Goal: Information Seeking & Learning: Learn about a topic

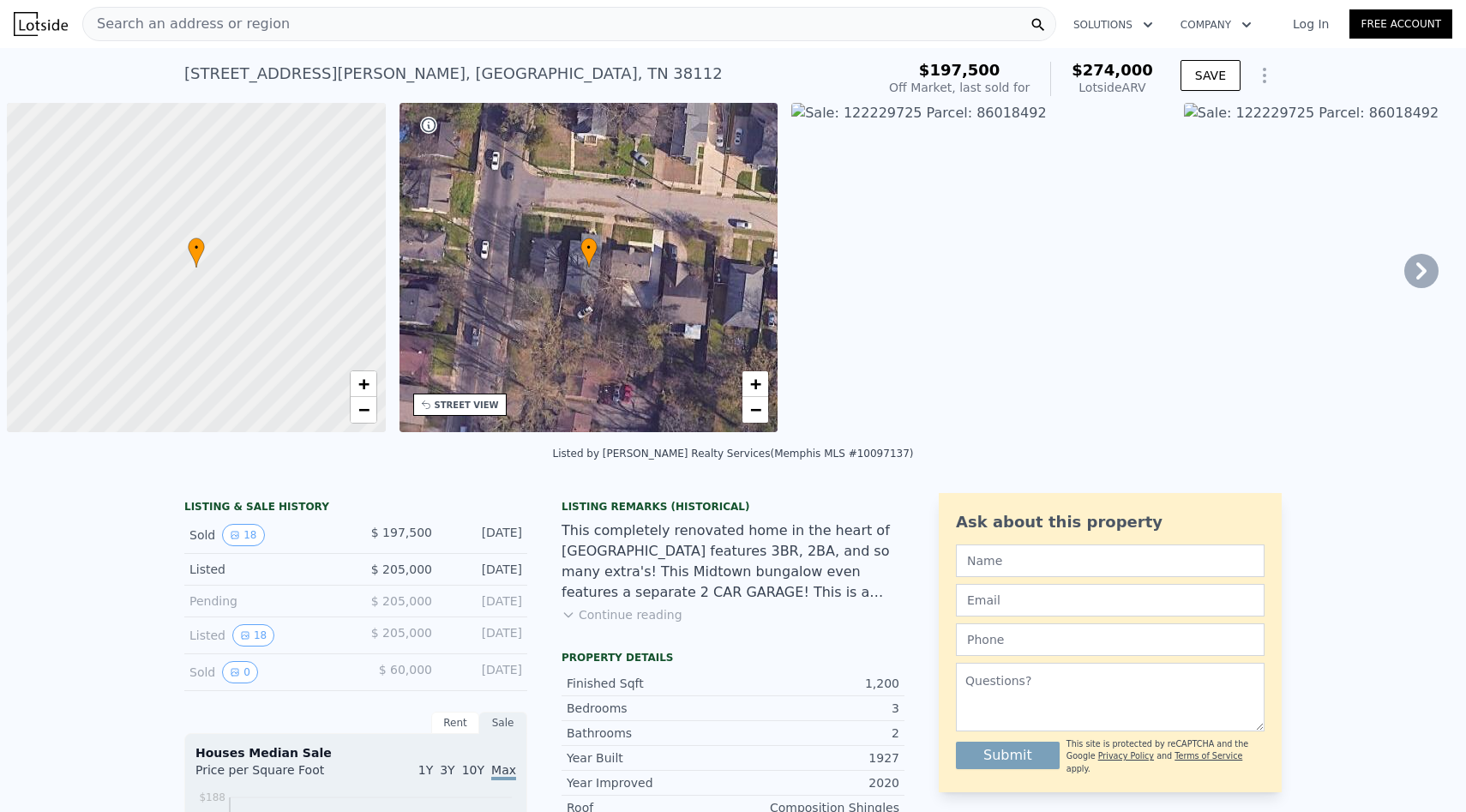
type input "3"
type input "$ 271,000"
type input "$ 43,955"
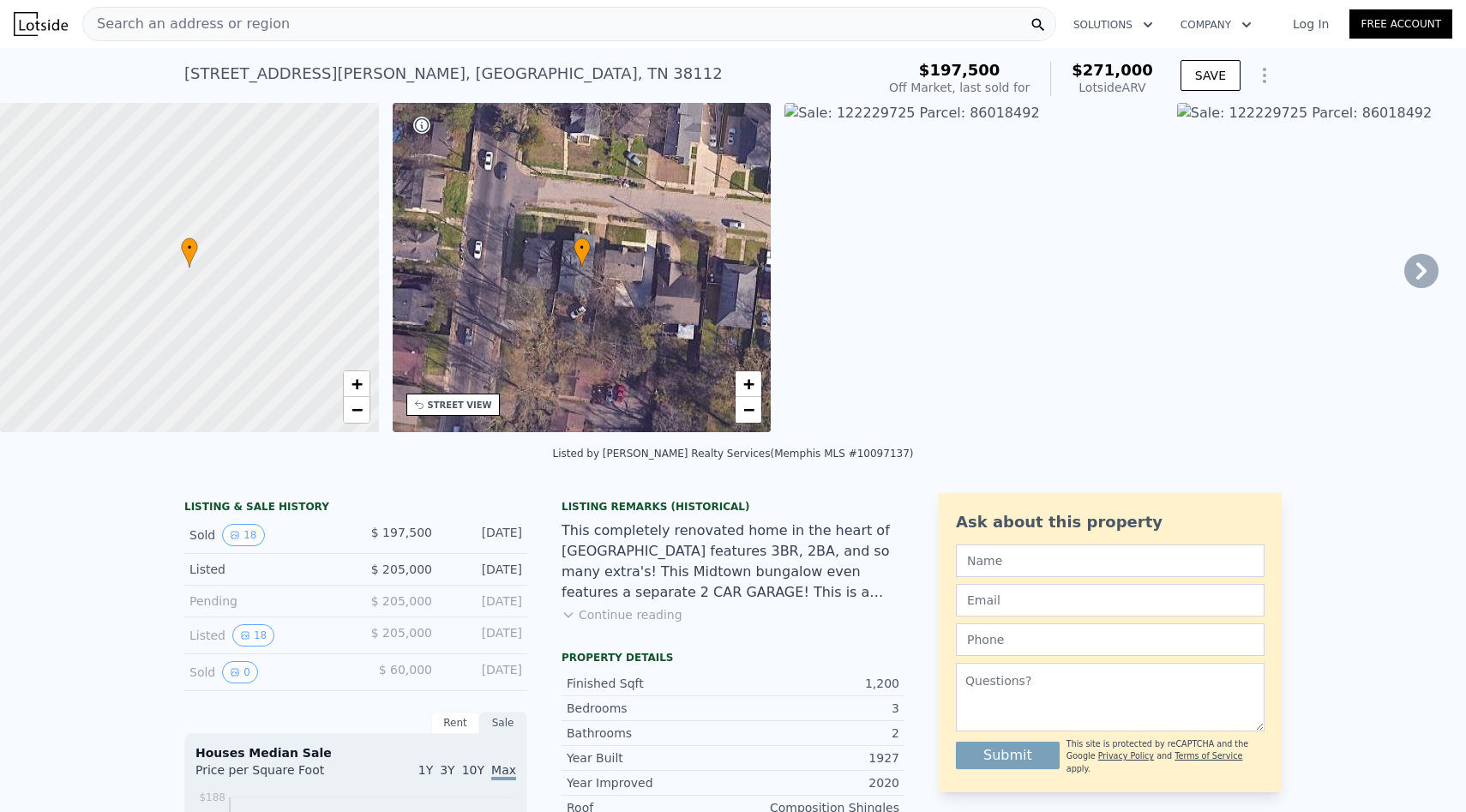
click at [527, 17] on div "Search an address or region" at bounding box center [569, 24] width 974 height 34
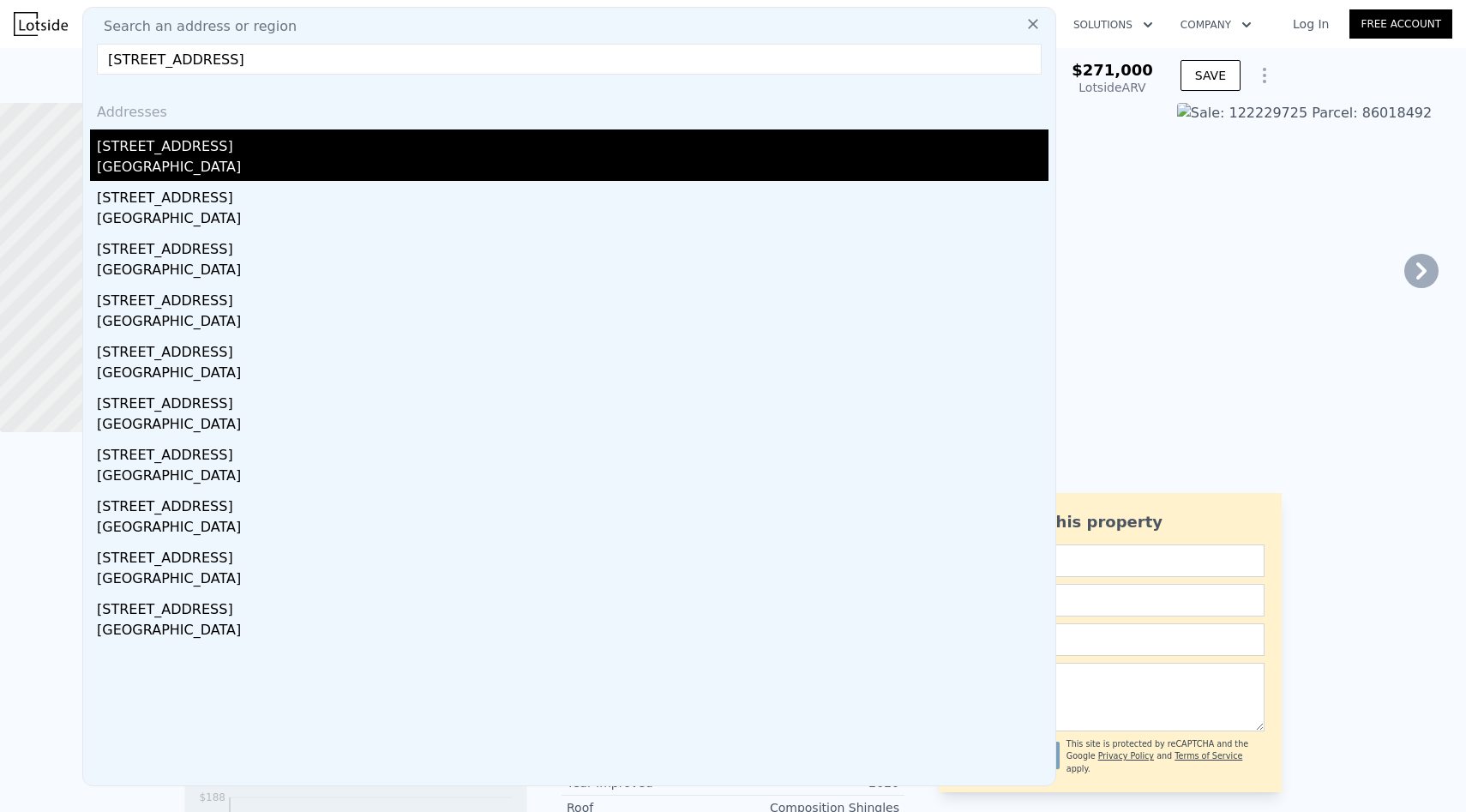
type input "[STREET_ADDRESS]"
click at [506, 137] on div "[STREET_ADDRESS]" at bounding box center [572, 143] width 952 height 27
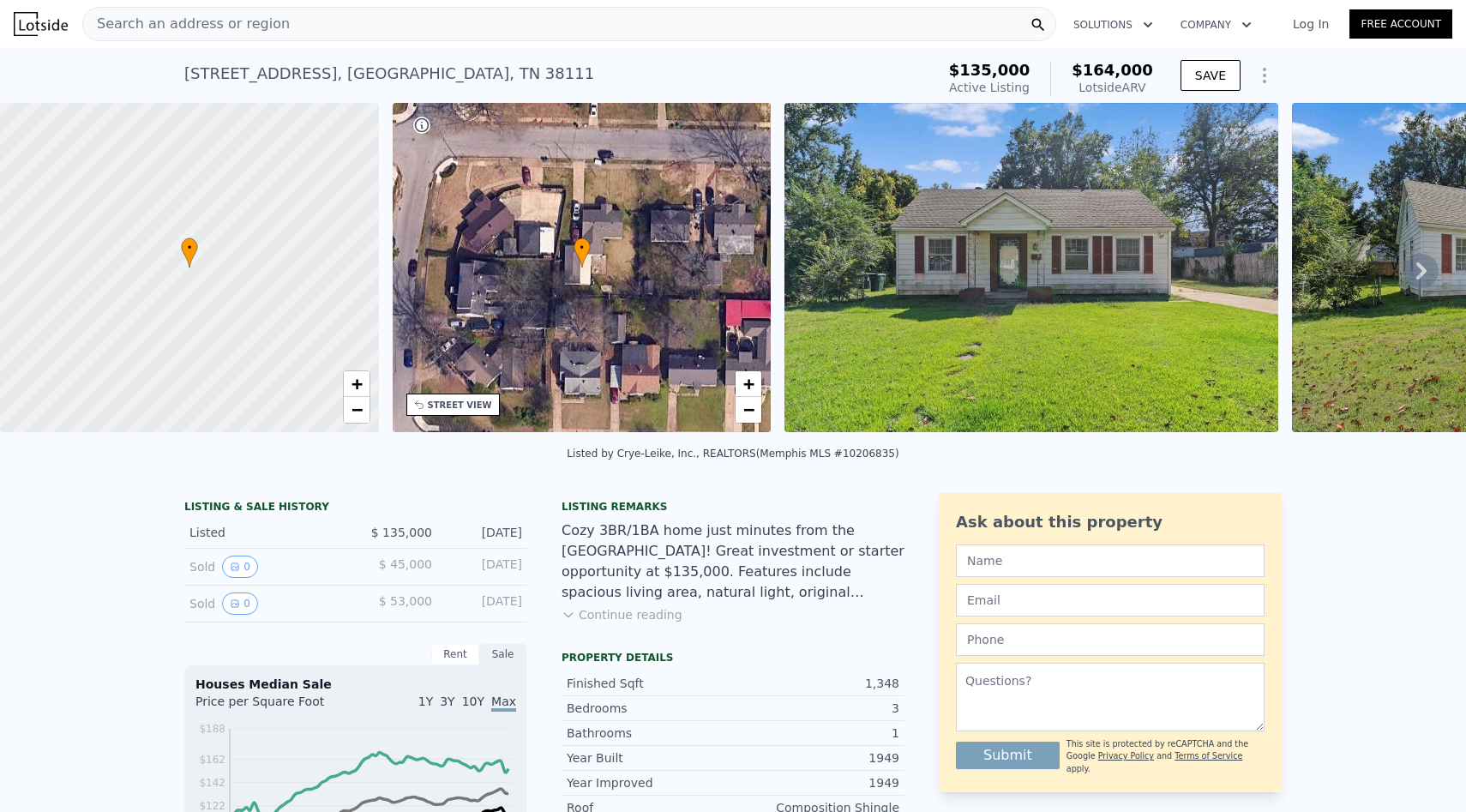
click at [622, 609] on button "Continue reading" at bounding box center [621, 615] width 121 height 18
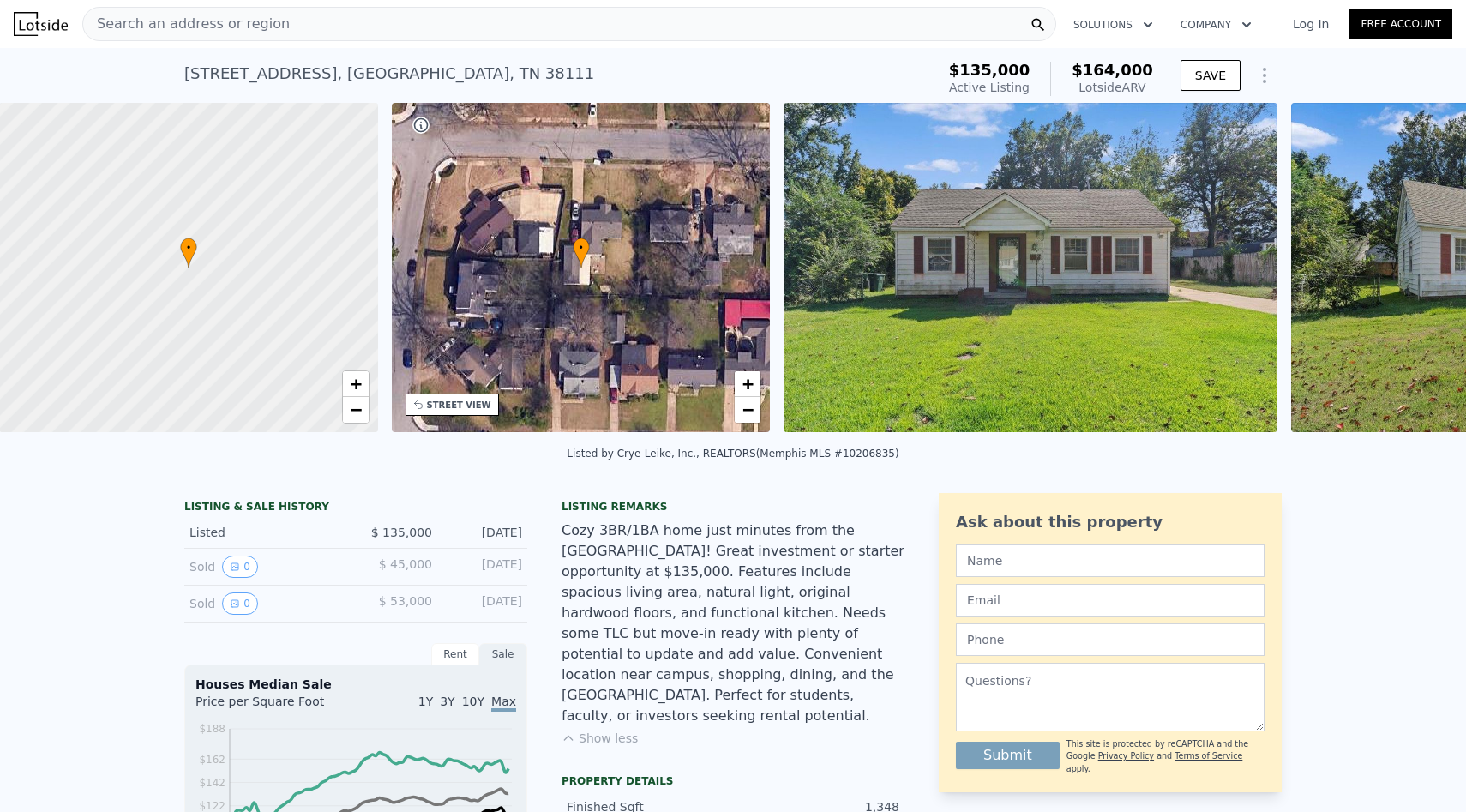
click at [750, 260] on div "• + −" at bounding box center [581, 267] width 379 height 329
click at [836, 276] on img at bounding box center [1032, 267] width 494 height 329
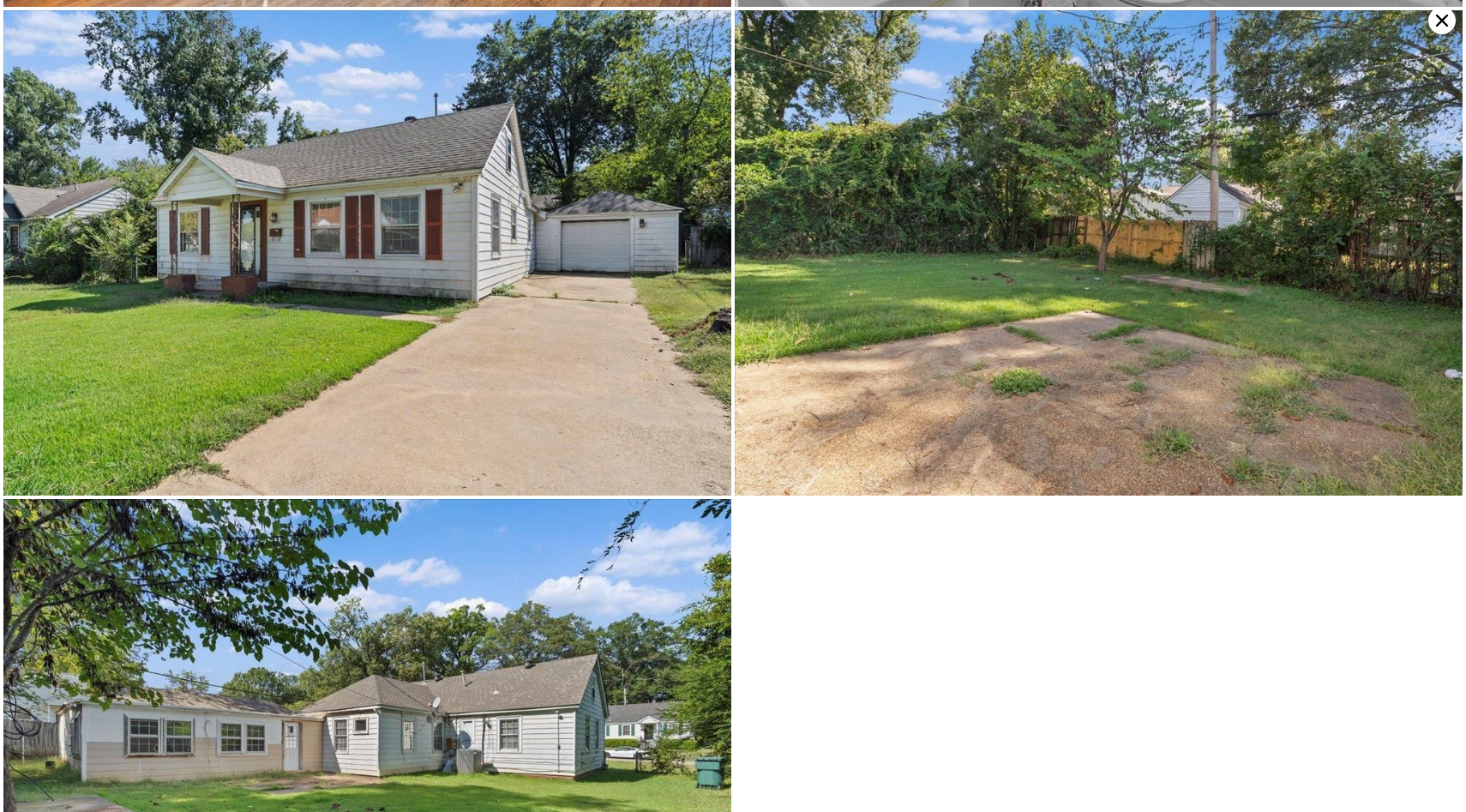
scroll to position [3910, 0]
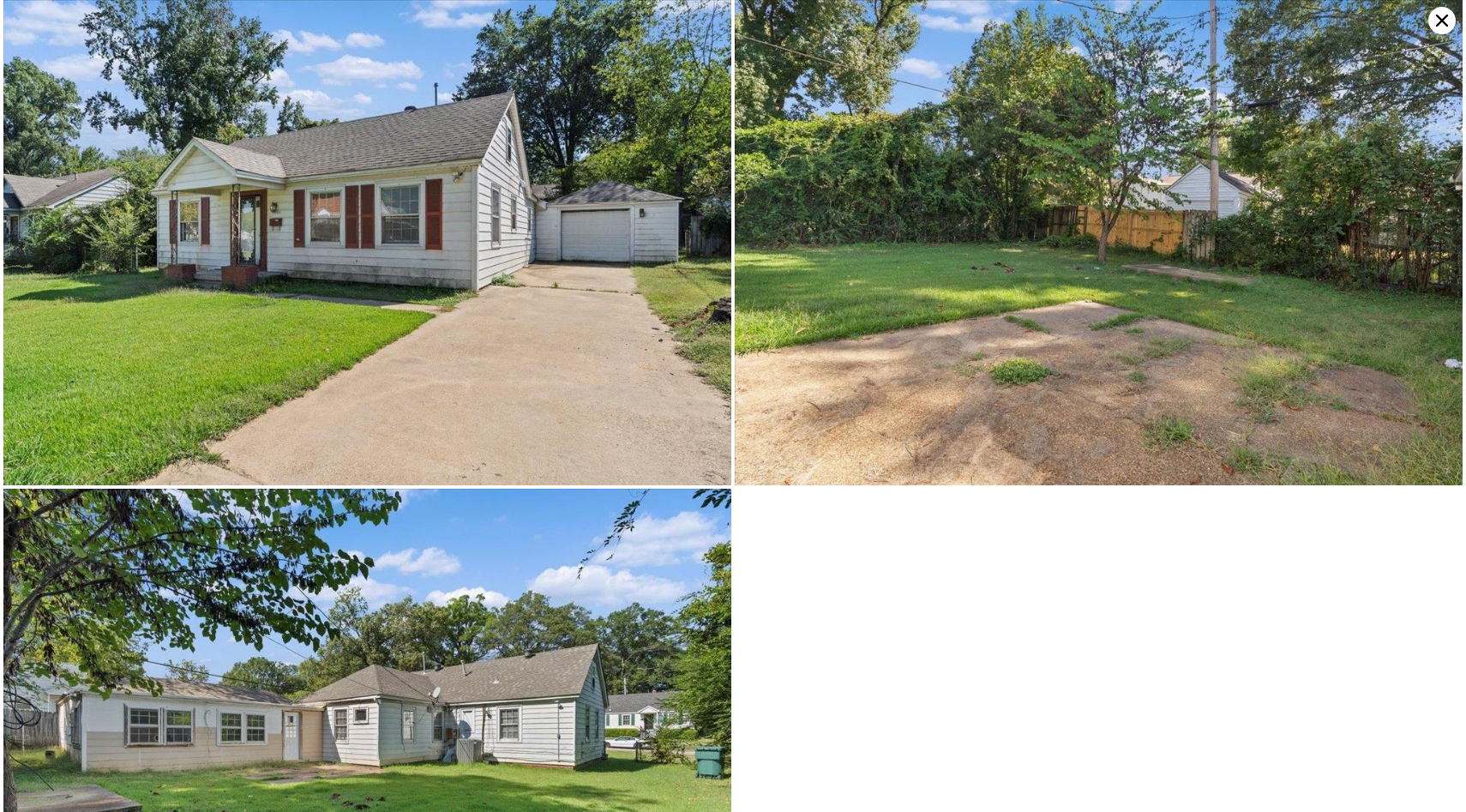
click at [1438, 18] on icon at bounding box center [1442, 21] width 27 height 27
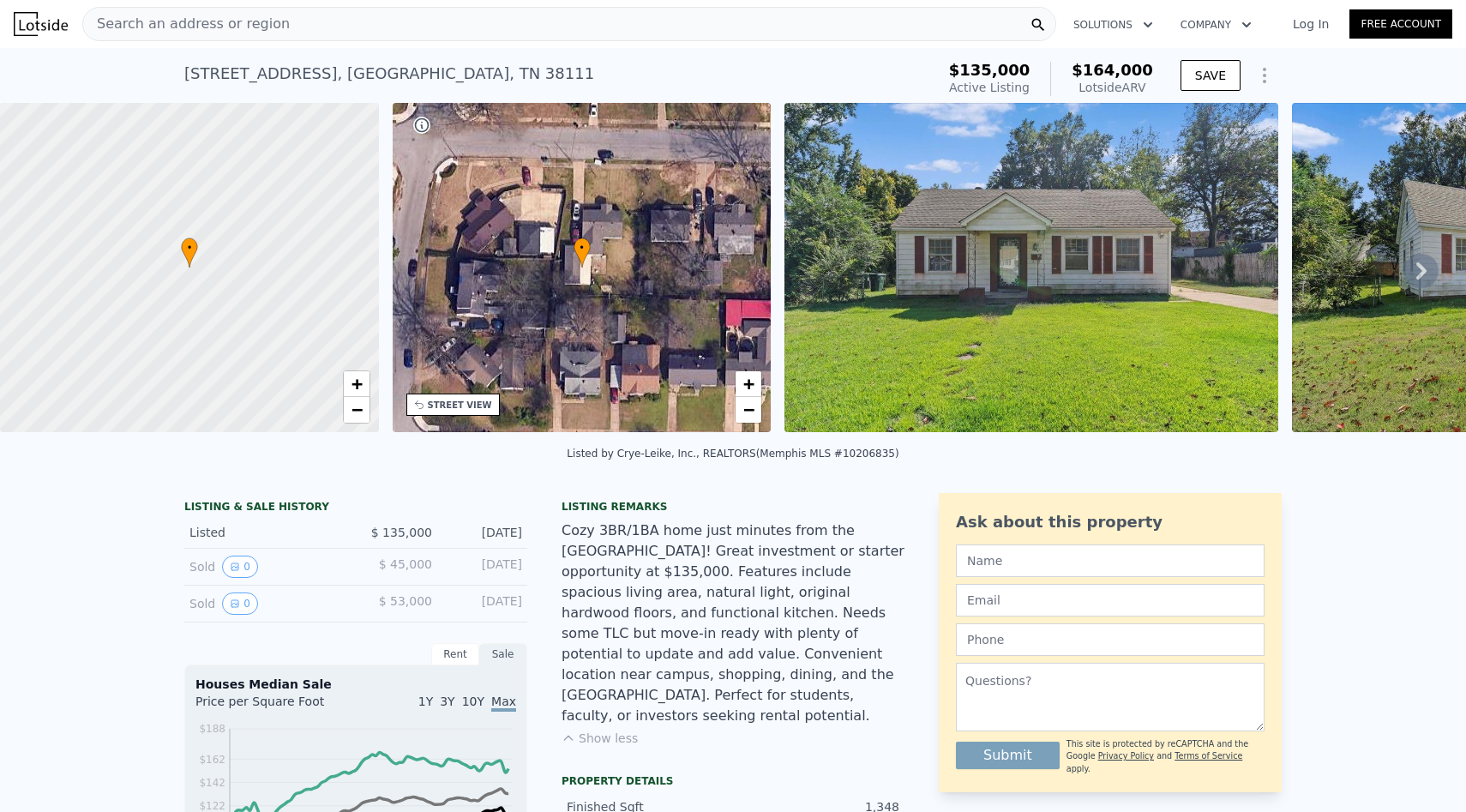
click at [358, 24] on div "Search an address or region" at bounding box center [569, 24] width 974 height 34
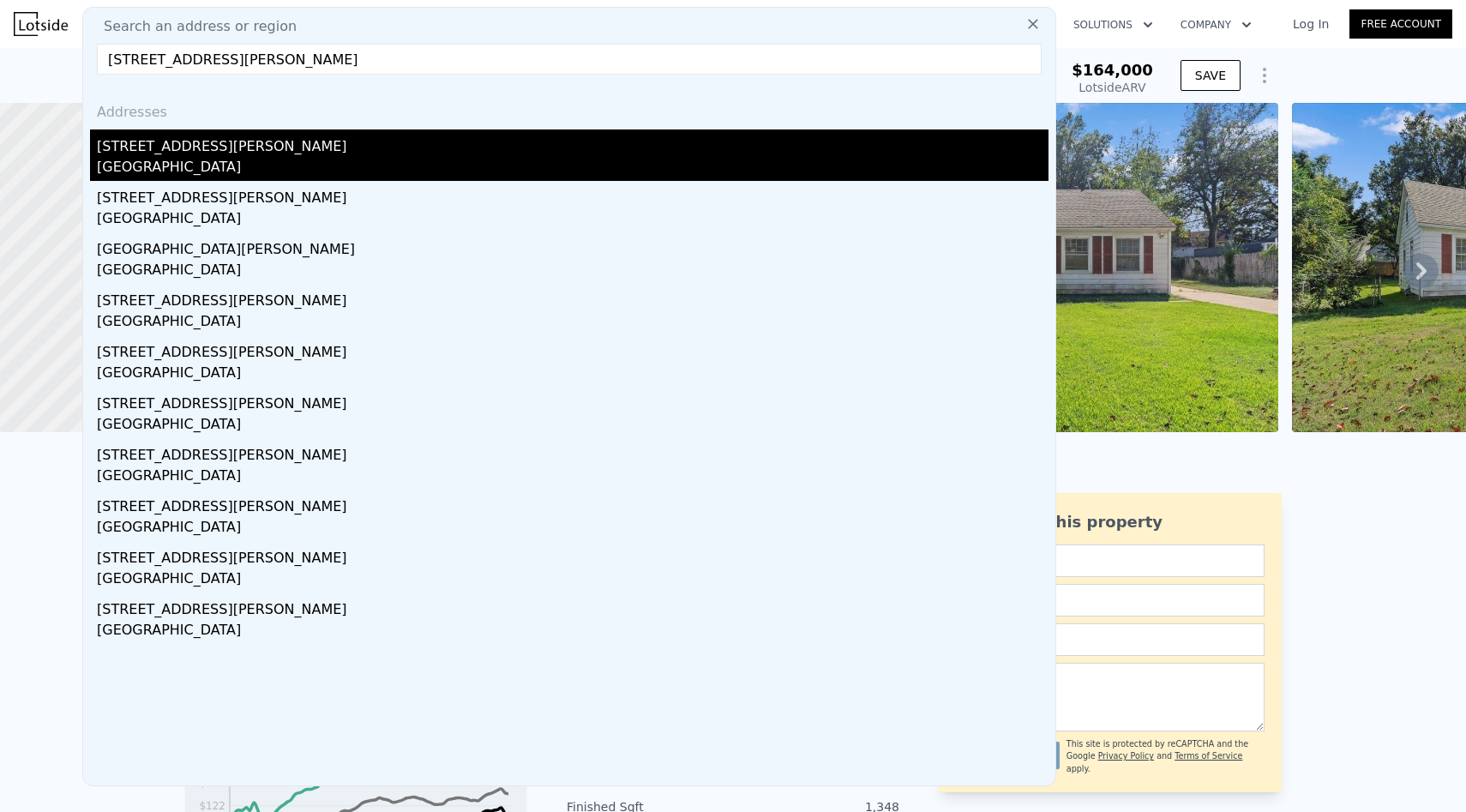
type input "[STREET_ADDRESS][PERSON_NAME]"
click at [307, 144] on div "[STREET_ADDRESS][PERSON_NAME]" at bounding box center [572, 143] width 952 height 27
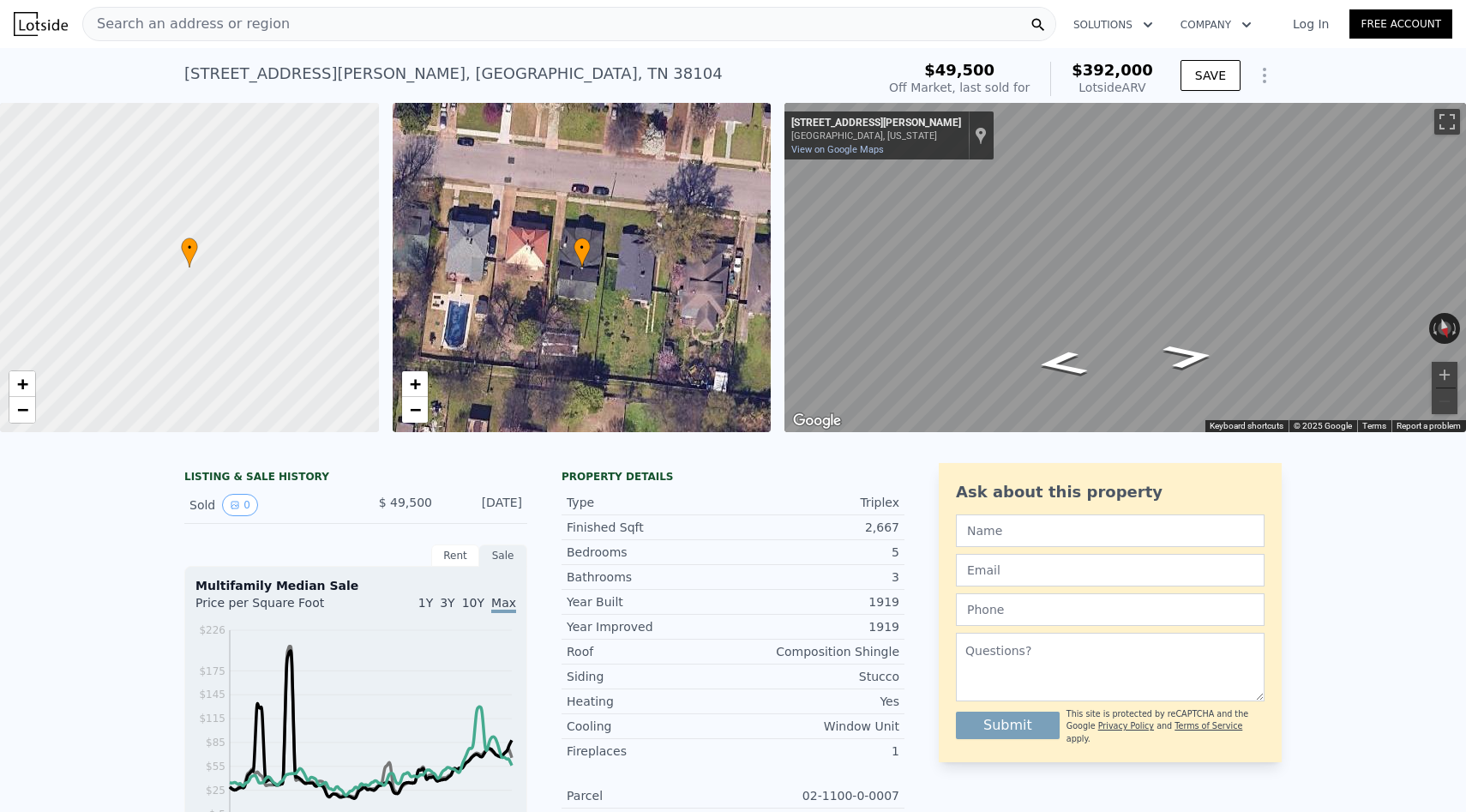
click at [394, 31] on div "Search an address or region" at bounding box center [569, 24] width 974 height 34
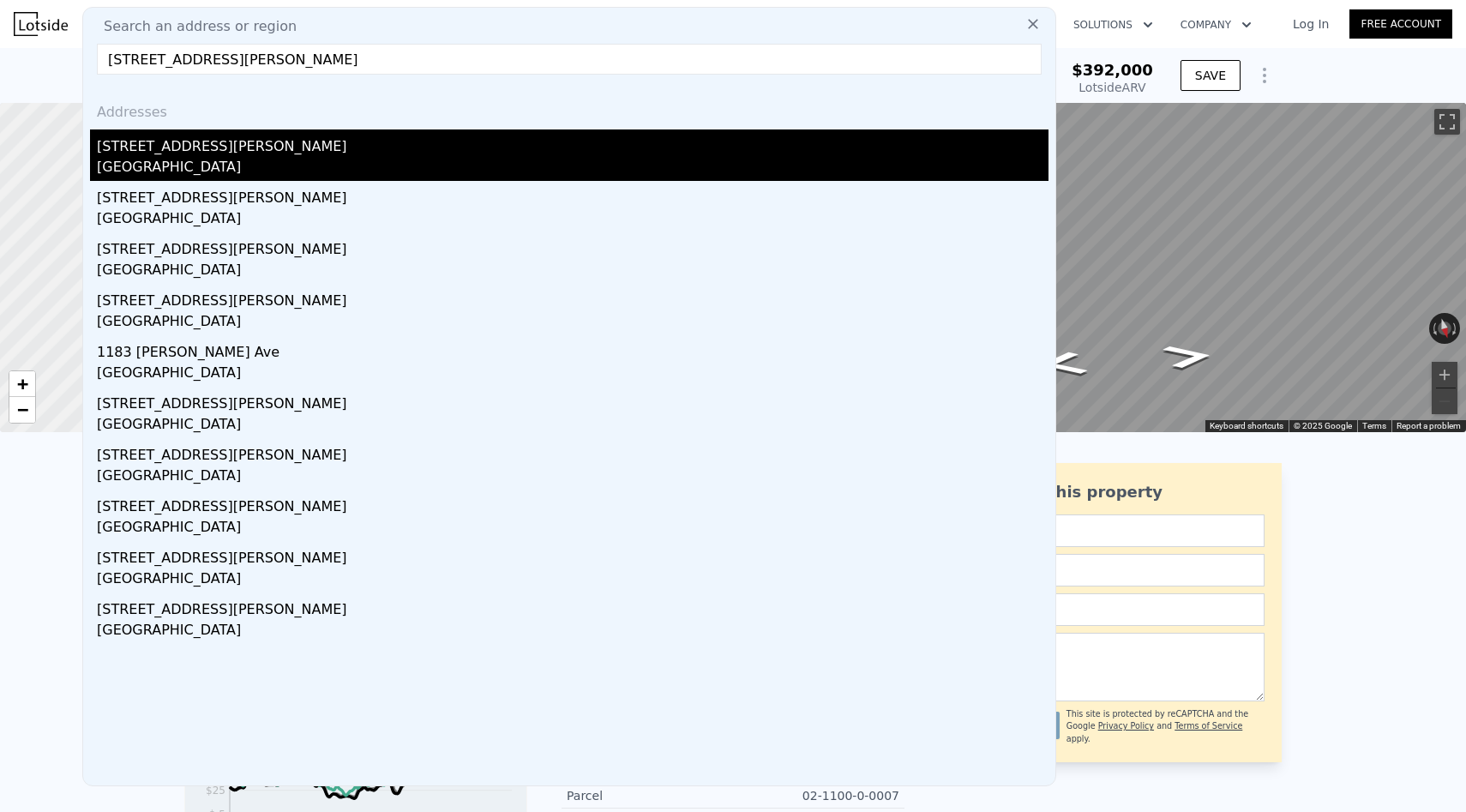
type input "[STREET_ADDRESS][PERSON_NAME]"
click at [350, 147] on div "[STREET_ADDRESS][PERSON_NAME]" at bounding box center [572, 143] width 952 height 27
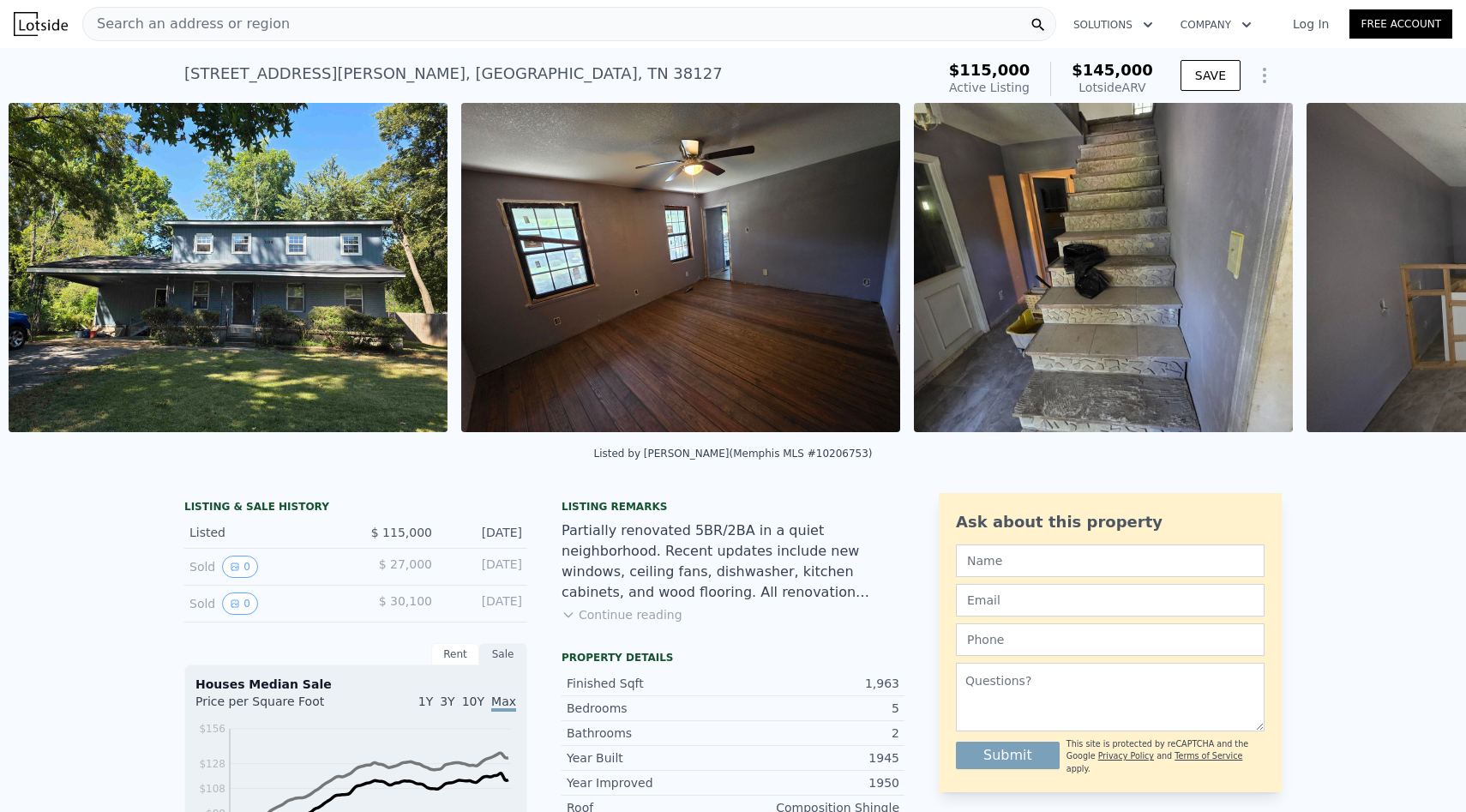
scroll to position [0, 785]
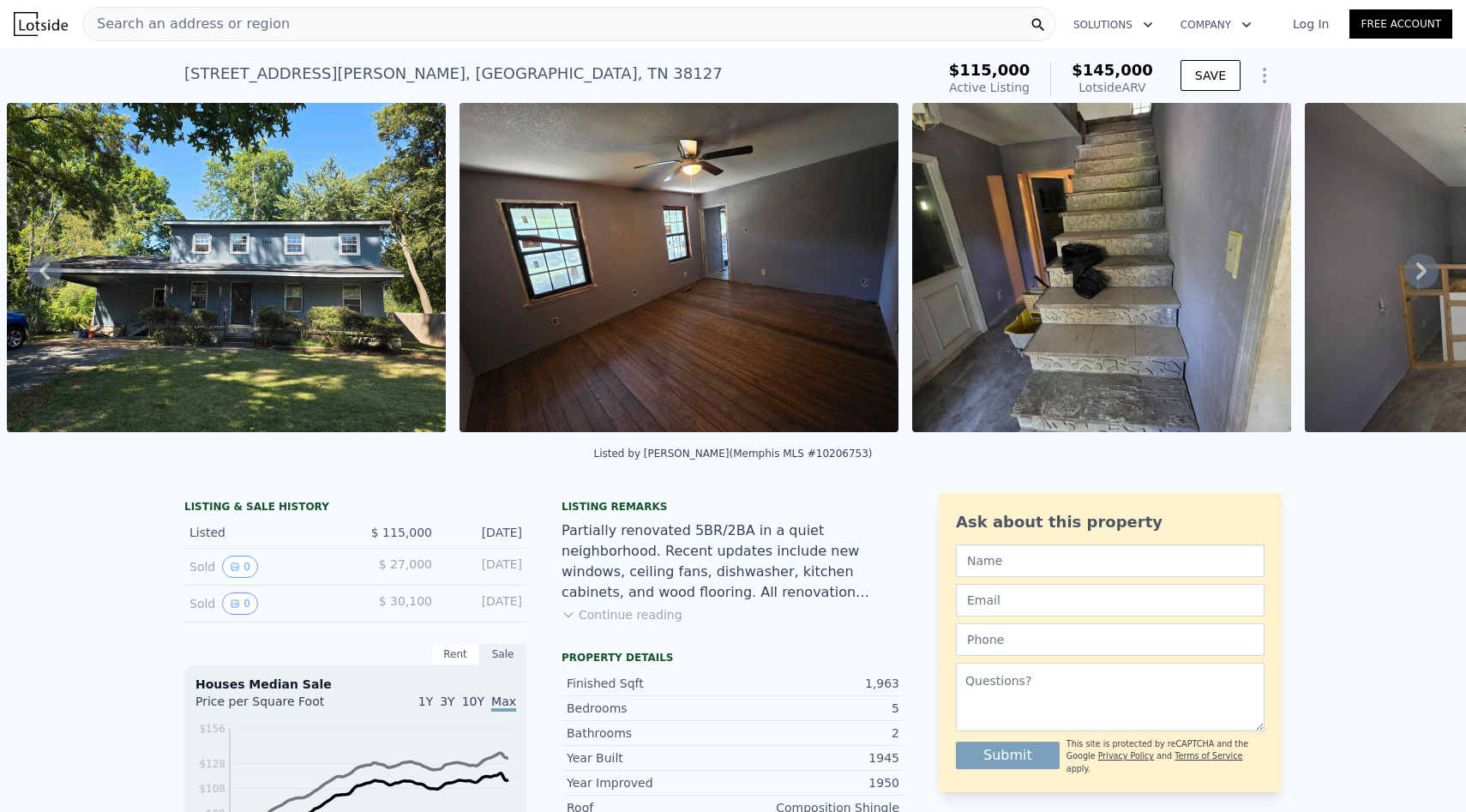
click at [647, 608] on button "Continue reading" at bounding box center [621, 615] width 121 height 18
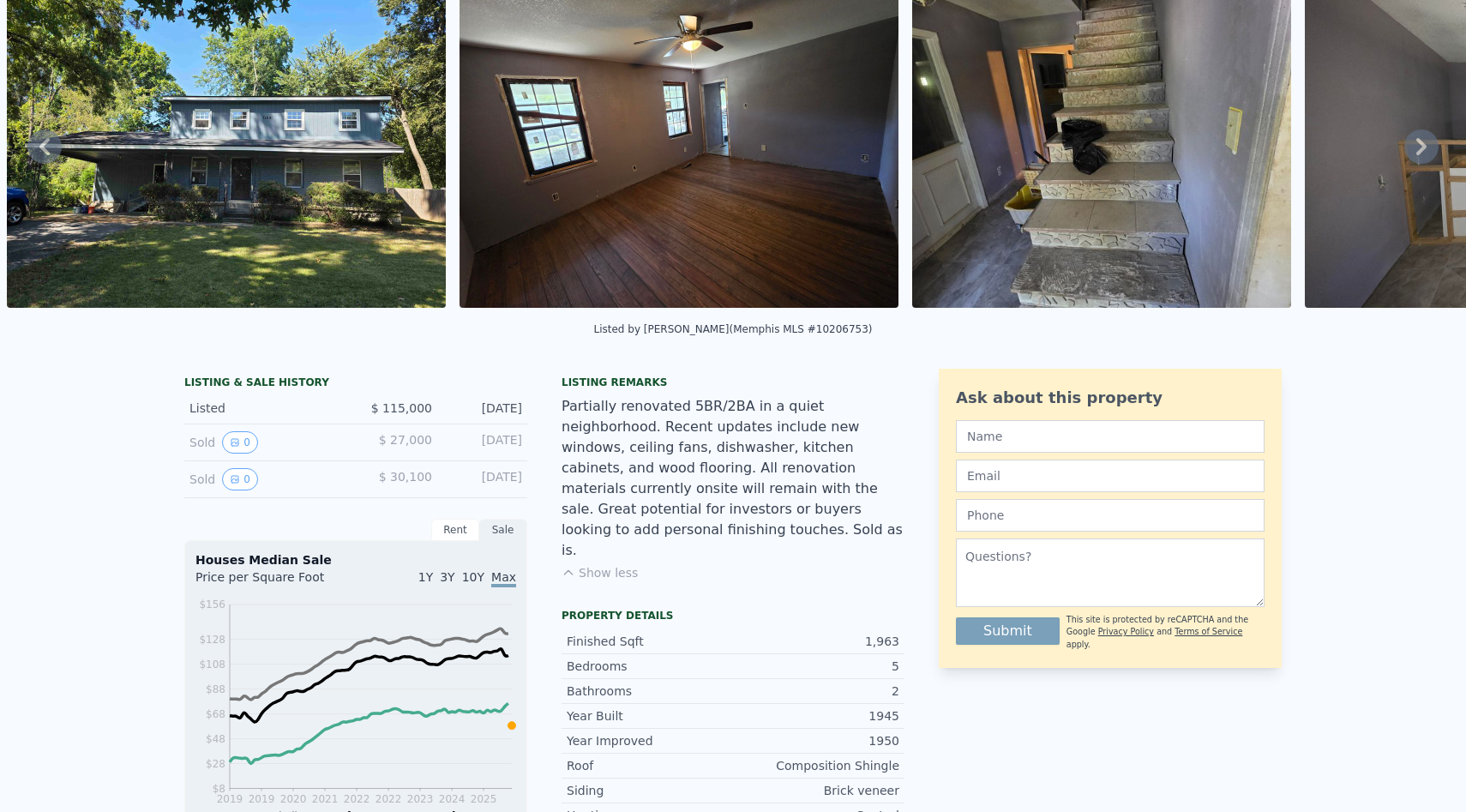
scroll to position [6, 0]
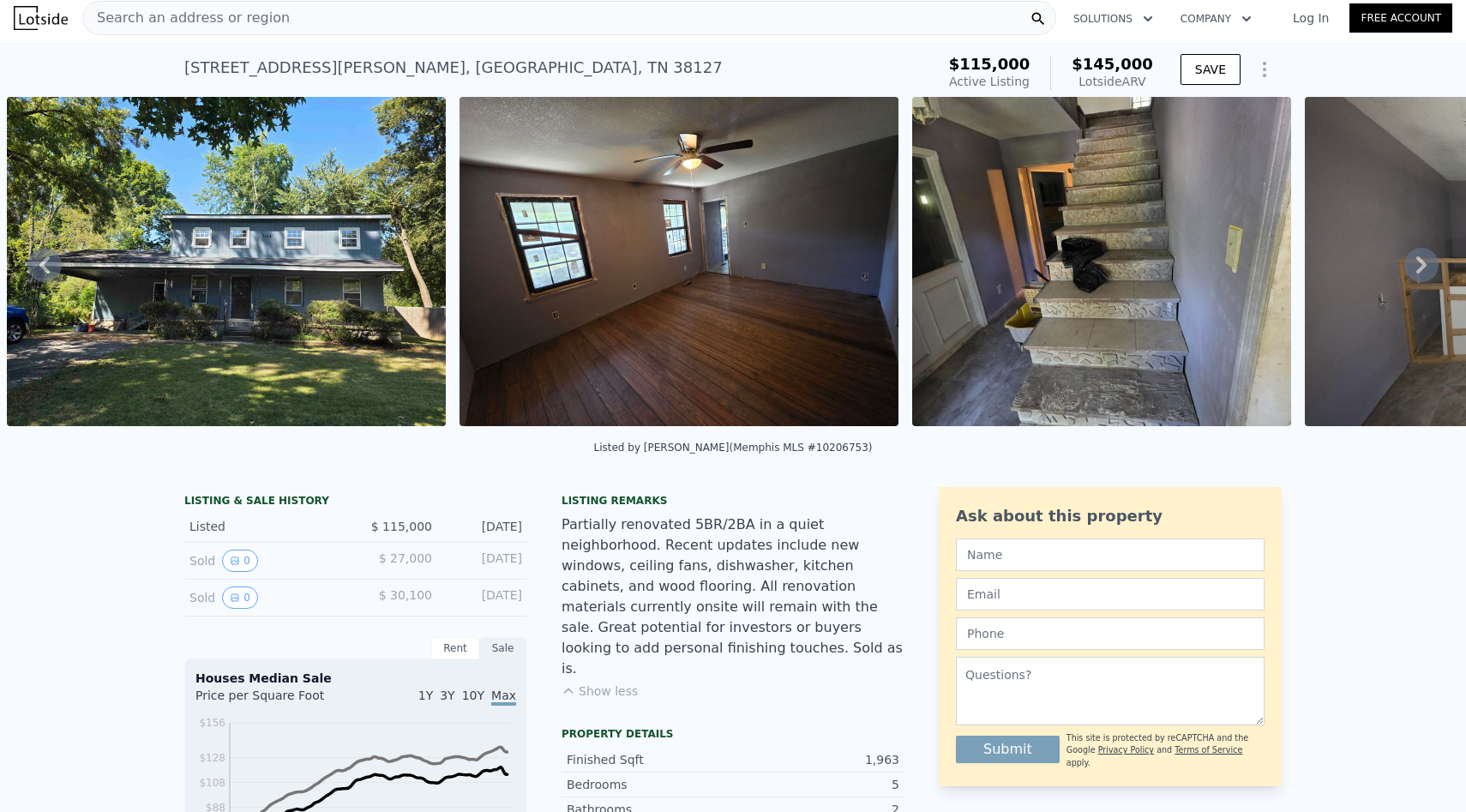
click at [349, 17] on div "Search an address or region" at bounding box center [569, 18] width 974 height 34
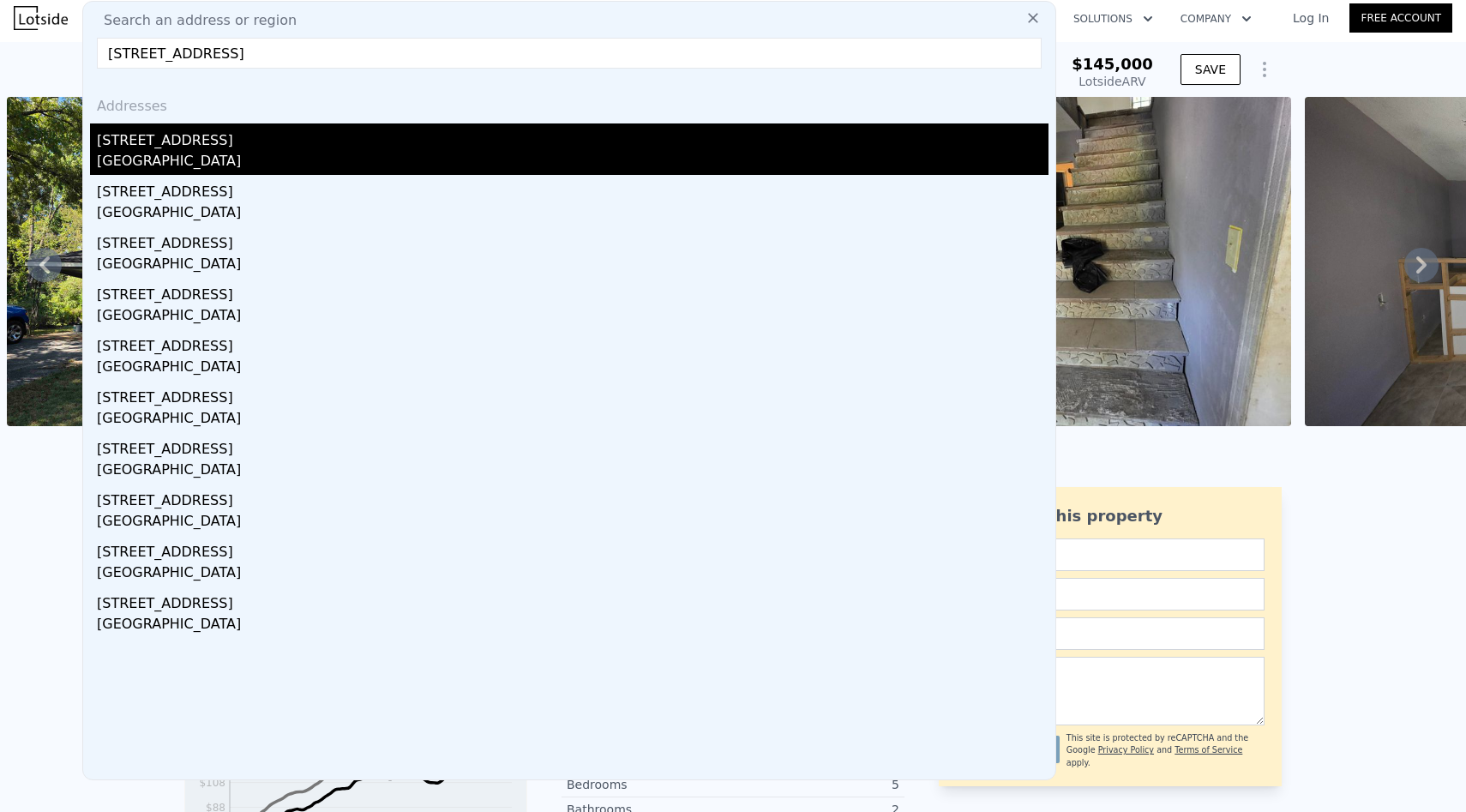
type input "[STREET_ADDRESS]"
click at [329, 144] on div "[STREET_ADDRESS]" at bounding box center [572, 137] width 952 height 27
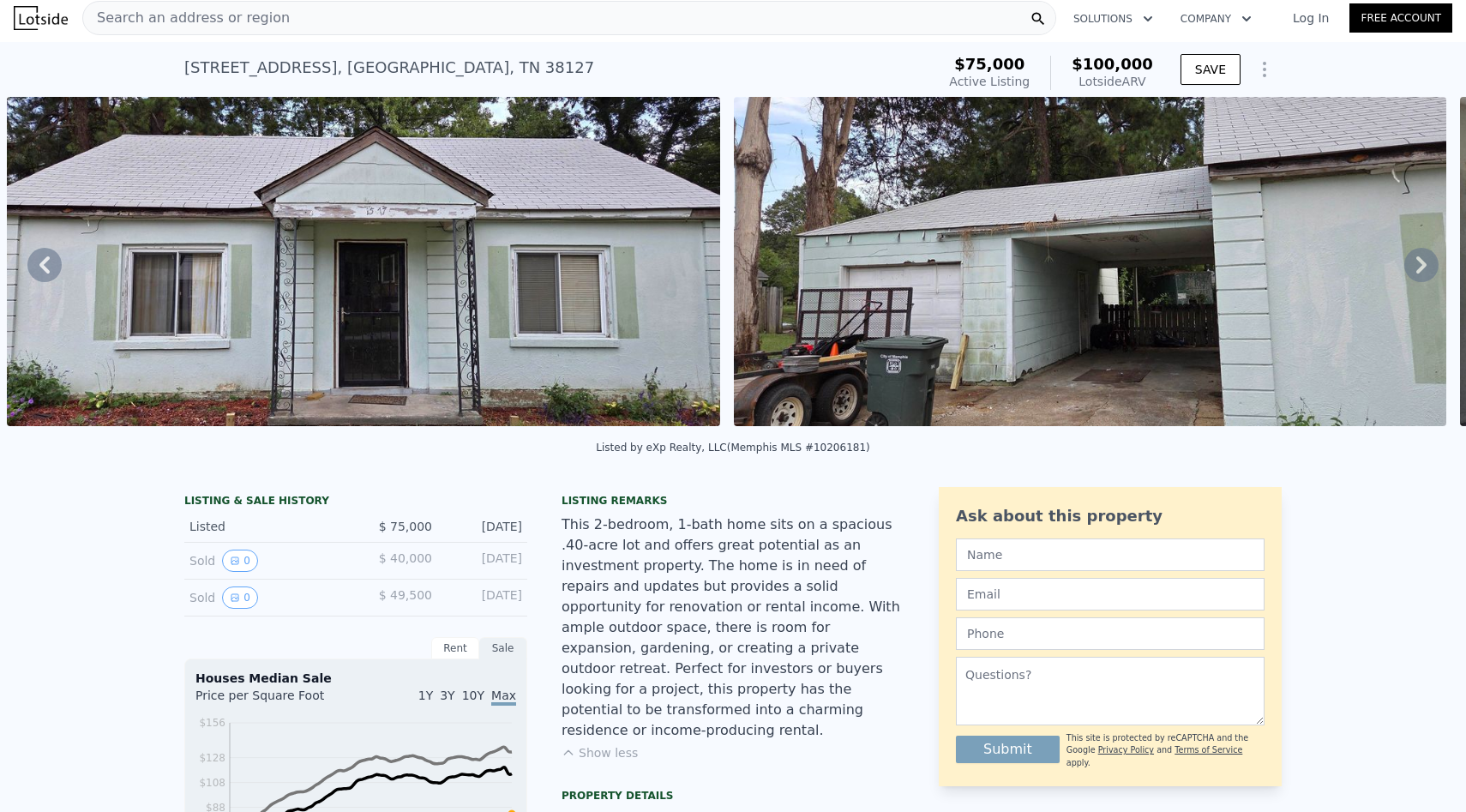
click at [306, 24] on div "Search an address or region" at bounding box center [569, 18] width 974 height 34
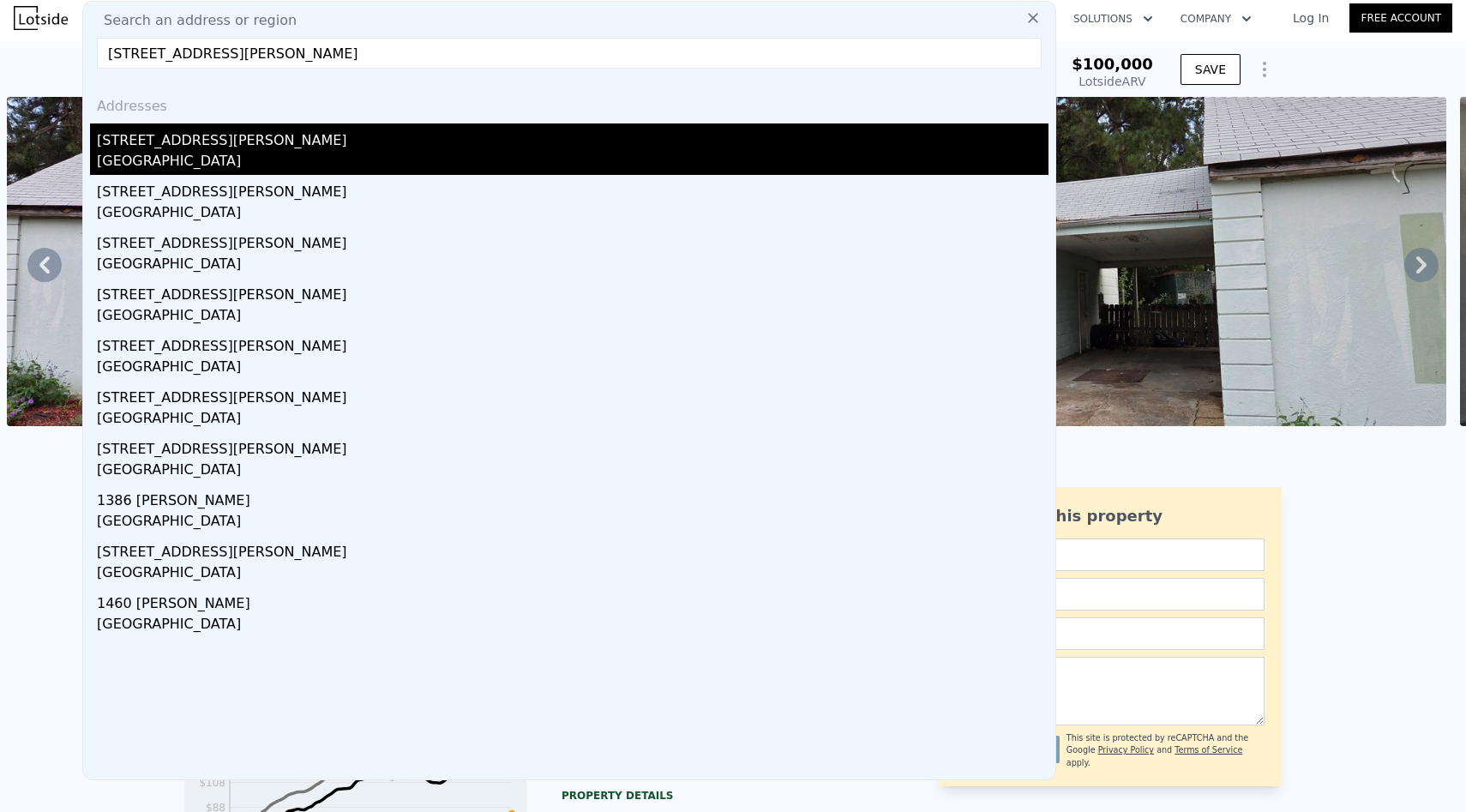
type input "[STREET_ADDRESS][PERSON_NAME]"
click at [289, 155] on div "[GEOGRAPHIC_DATA]" at bounding box center [572, 163] width 952 height 24
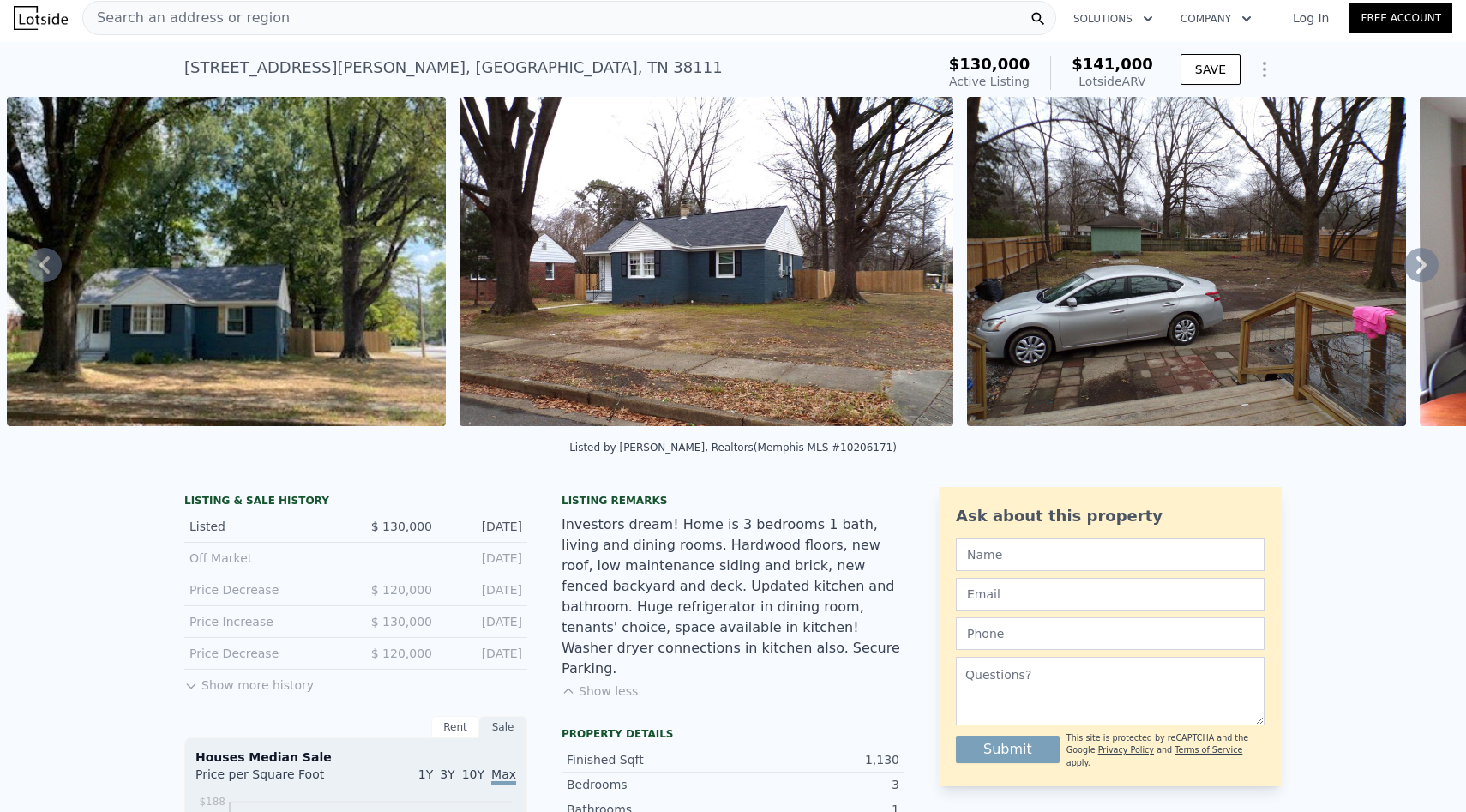
click at [305, 18] on div "Search an address or region" at bounding box center [569, 18] width 974 height 34
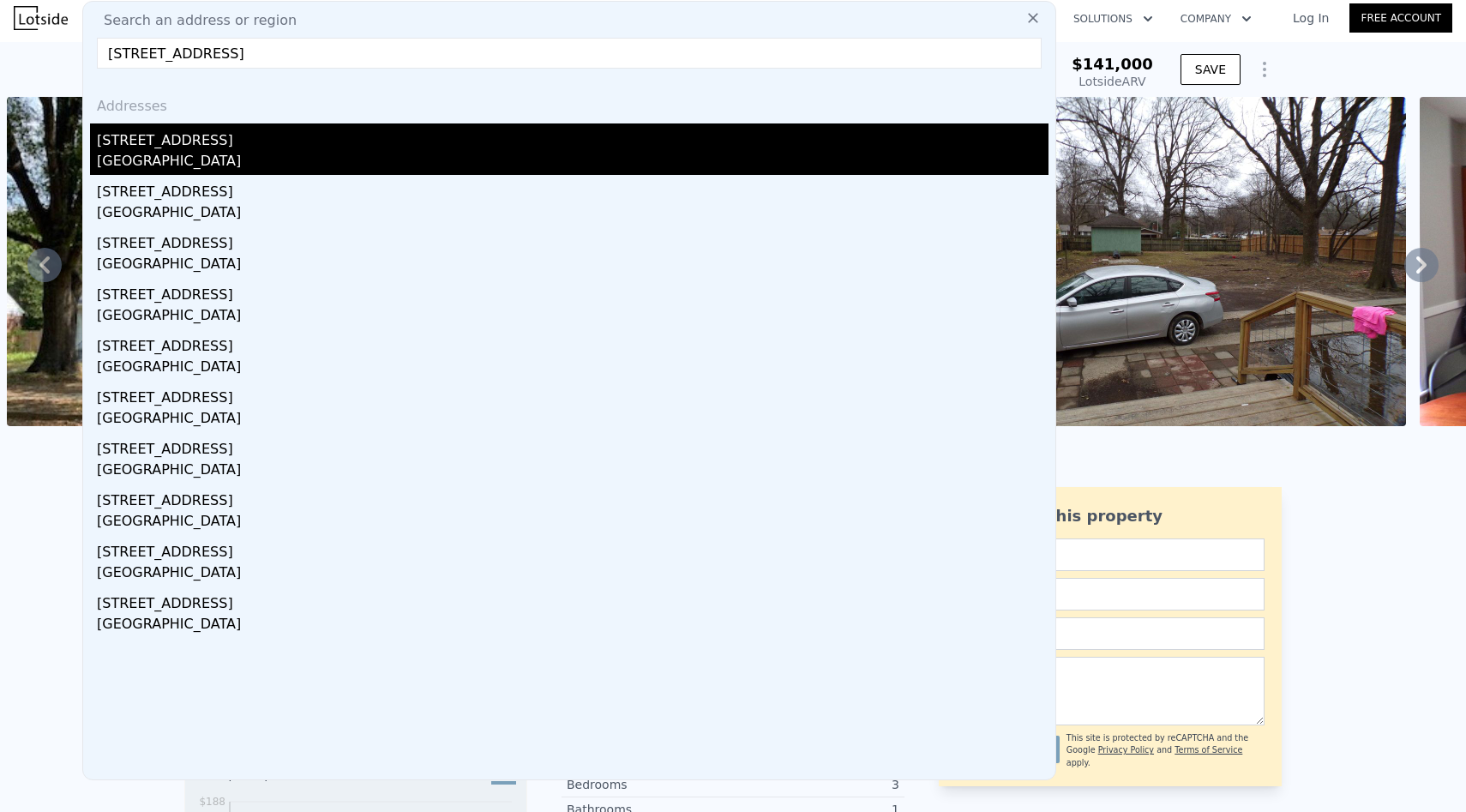
type input "[STREET_ADDRESS]"
click at [269, 131] on div "[STREET_ADDRESS]" at bounding box center [572, 137] width 952 height 27
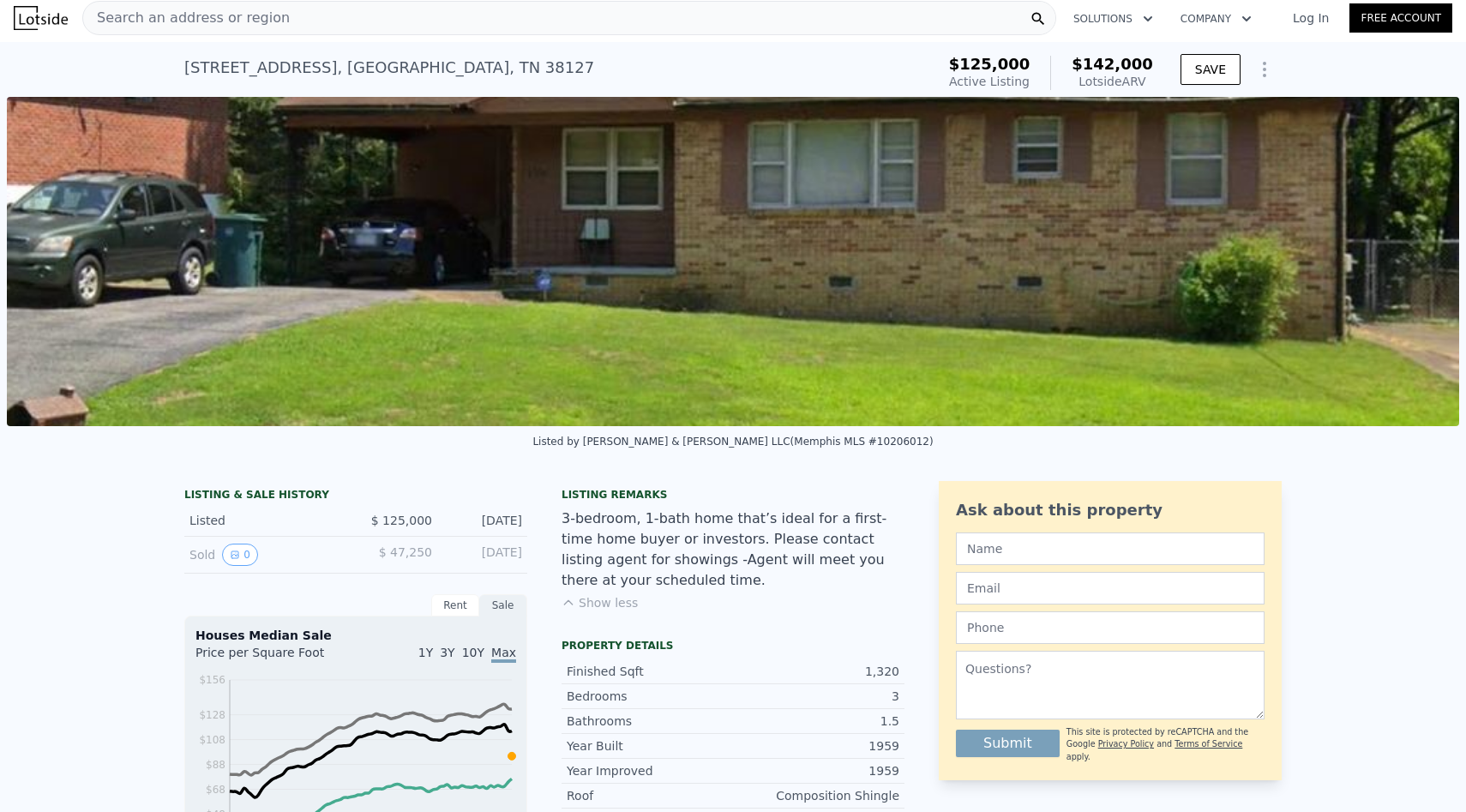
click at [306, 39] on nav "Search an address or region Solutions Company Open main menu Log In Free Account" at bounding box center [733, 18] width 1466 height 48
click at [306, 37] on div "Search an address or region Solutions Company Open main menu Log In Free Account" at bounding box center [733, 18] width 1439 height 41
click at [303, 24] on div "Search an address or region" at bounding box center [569, 18] width 974 height 34
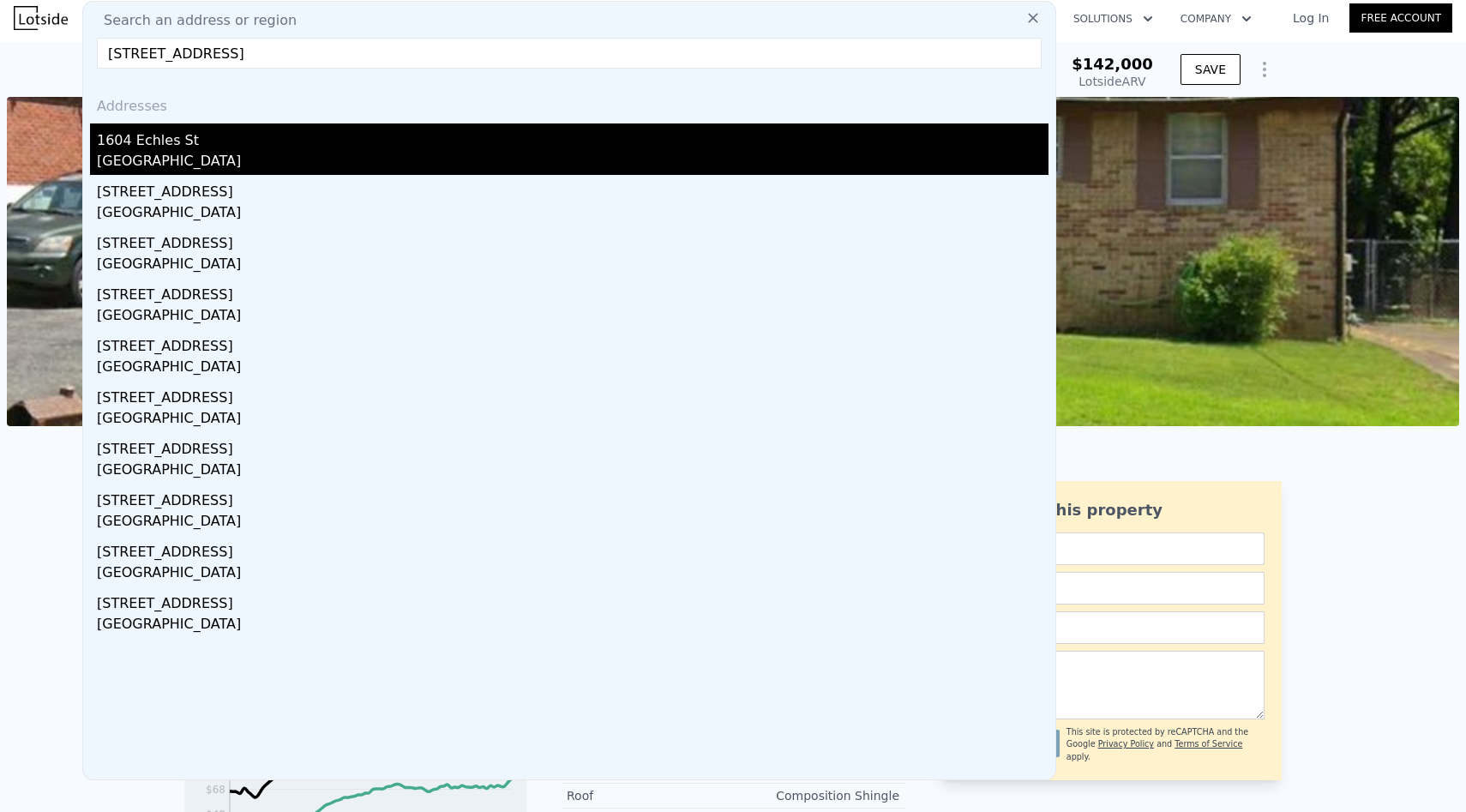
type input "[STREET_ADDRESS]"
click at [299, 140] on div "1604 Echles St" at bounding box center [572, 137] width 952 height 27
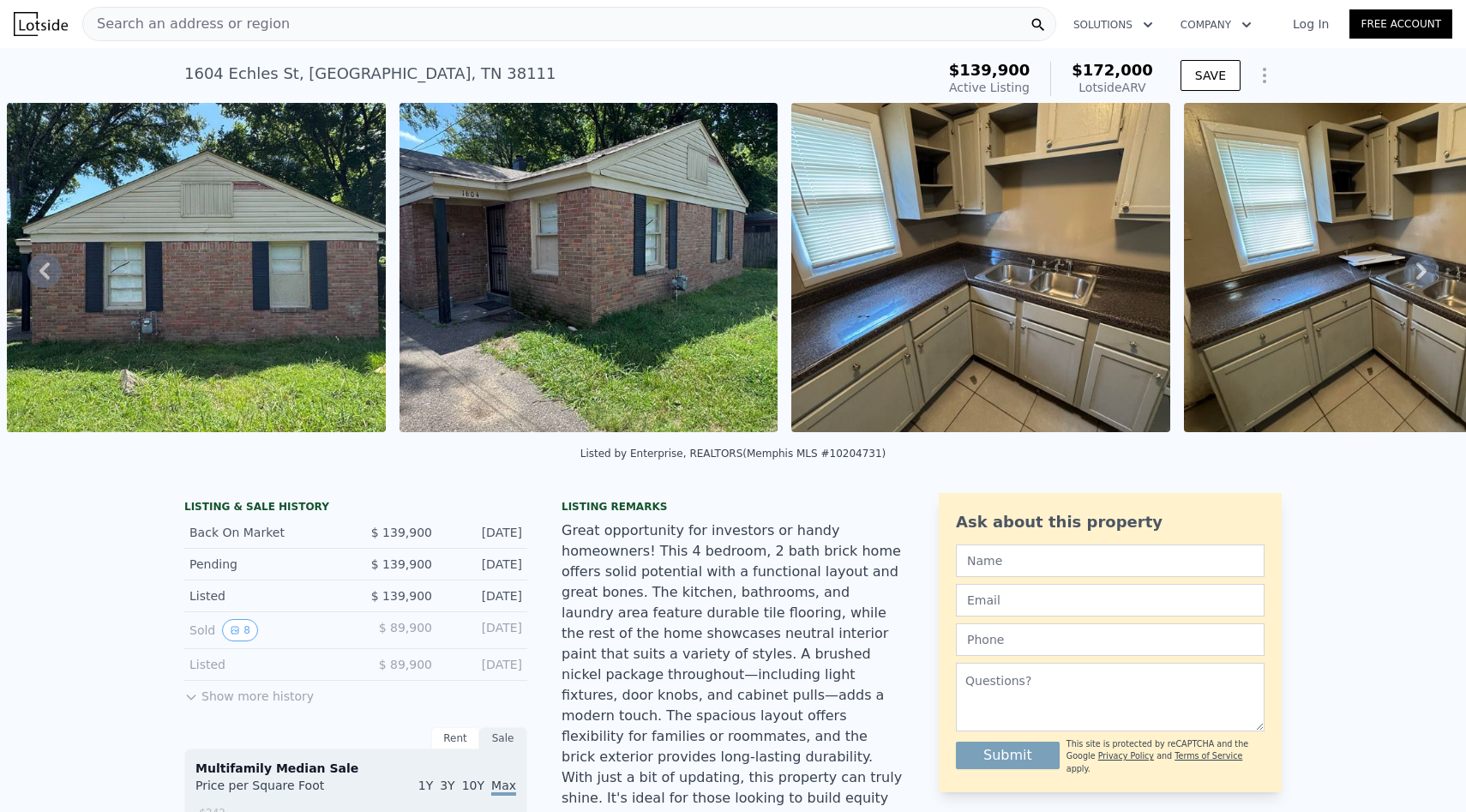
click at [342, 4] on div "Search an address or region Solutions Company Open main menu Log In Free Account" at bounding box center [733, 24] width 1439 height 41
click at [347, 23] on div "Search an address or region" at bounding box center [569, 24] width 974 height 34
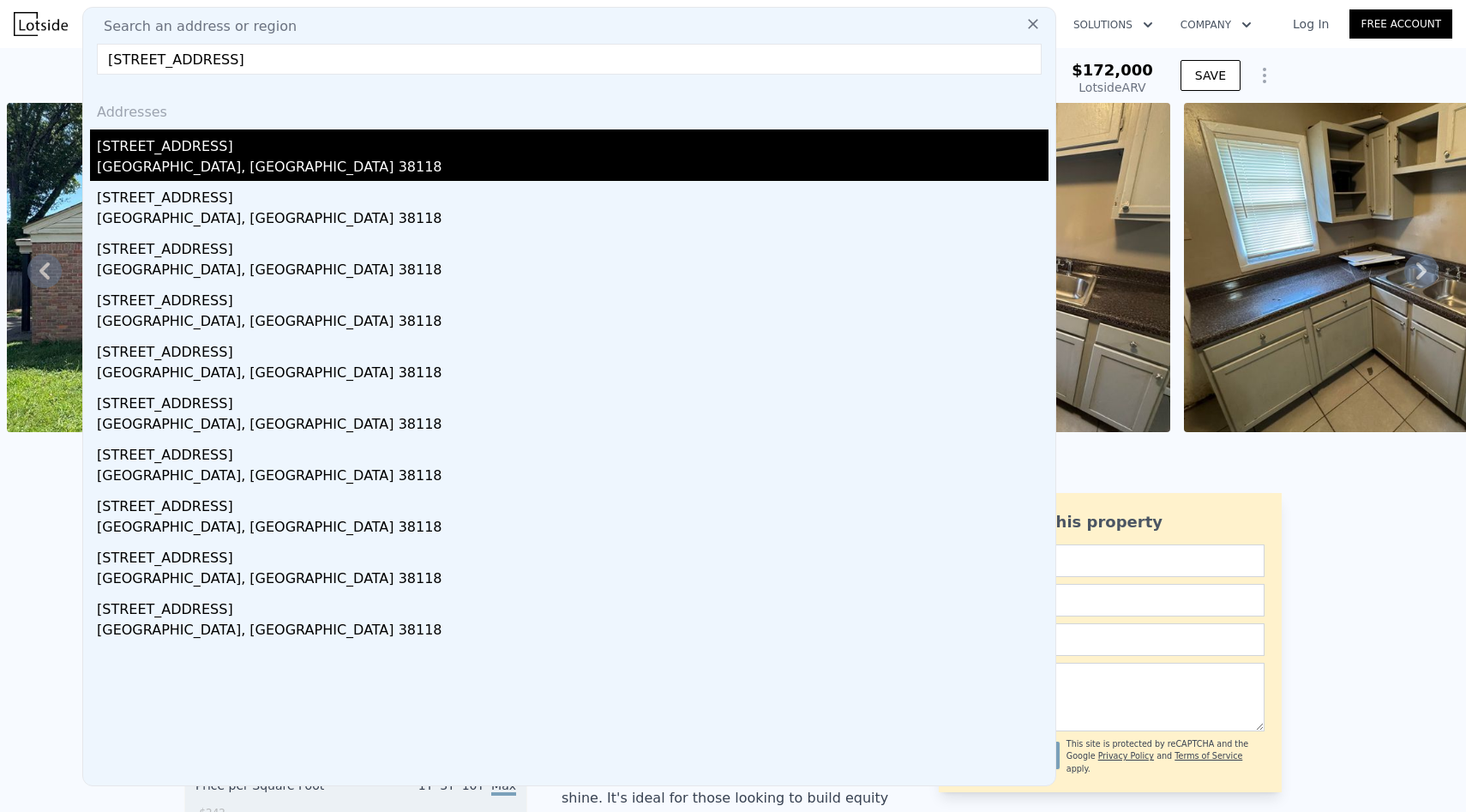
type input "[STREET_ADDRESS]"
click at [333, 140] on div "[STREET_ADDRESS]" at bounding box center [572, 143] width 952 height 27
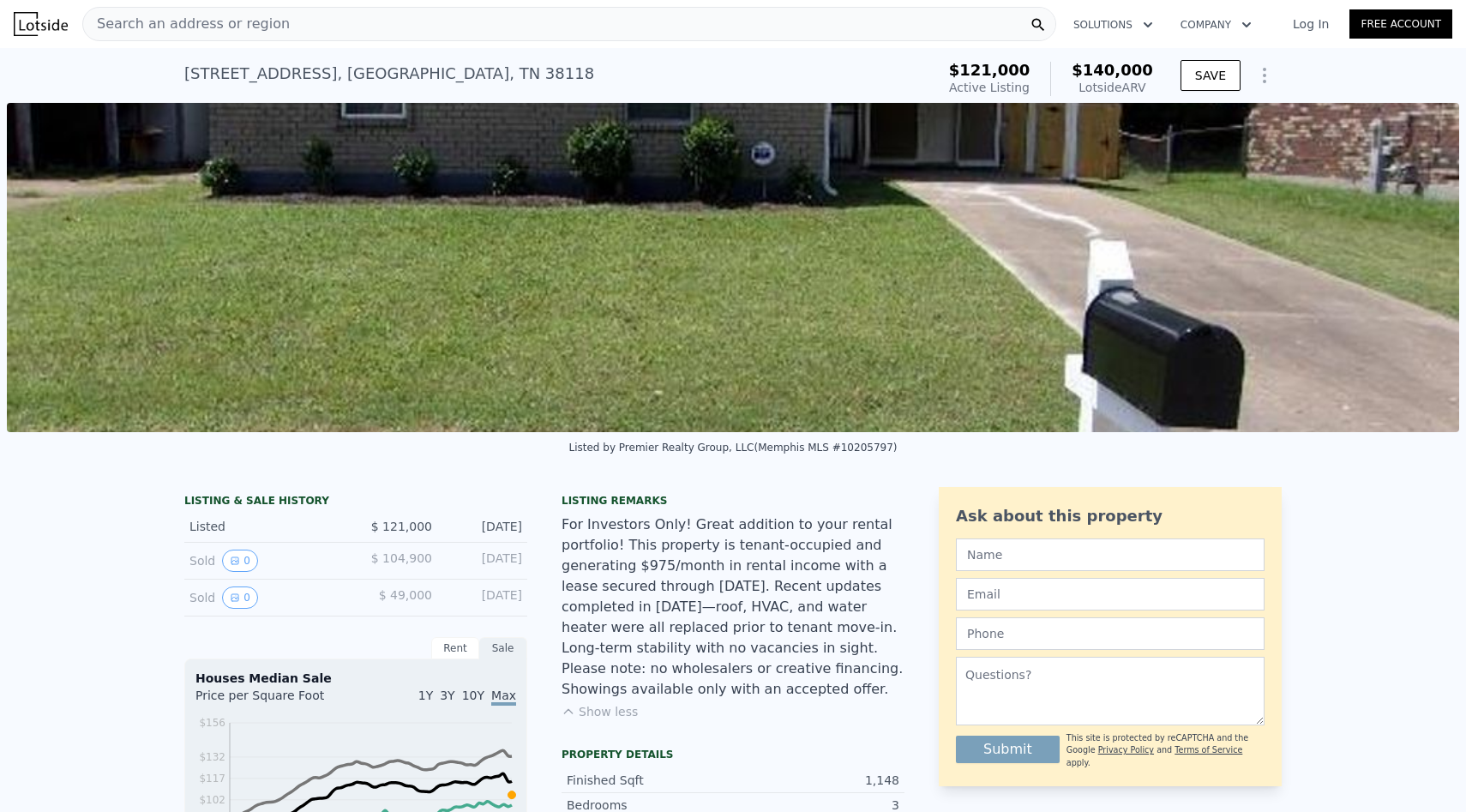
click at [297, 19] on div "Search an address or region" at bounding box center [569, 24] width 974 height 34
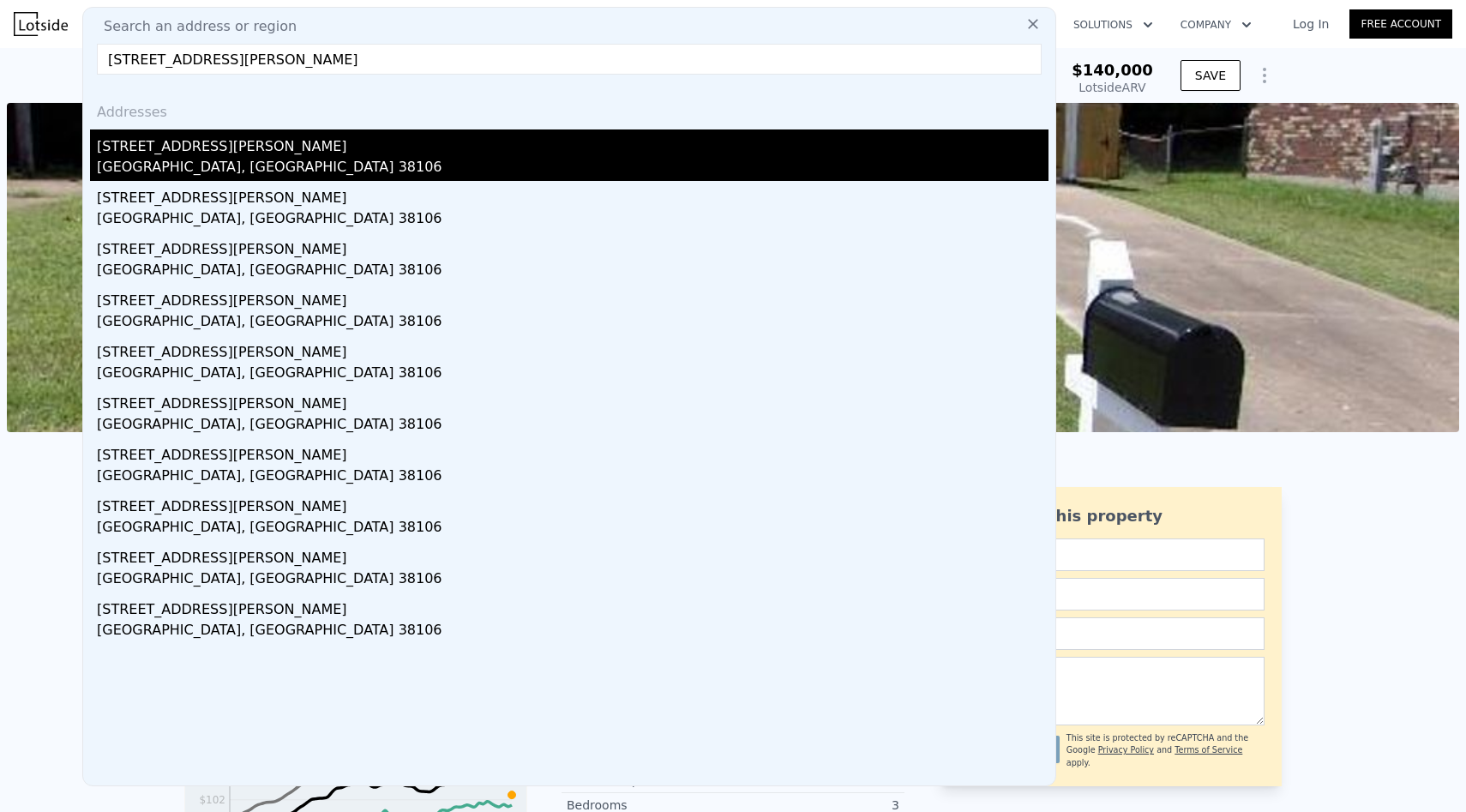
type input "[STREET_ADDRESS][PERSON_NAME]"
click at [276, 137] on div "[STREET_ADDRESS][PERSON_NAME]" at bounding box center [572, 143] width 952 height 27
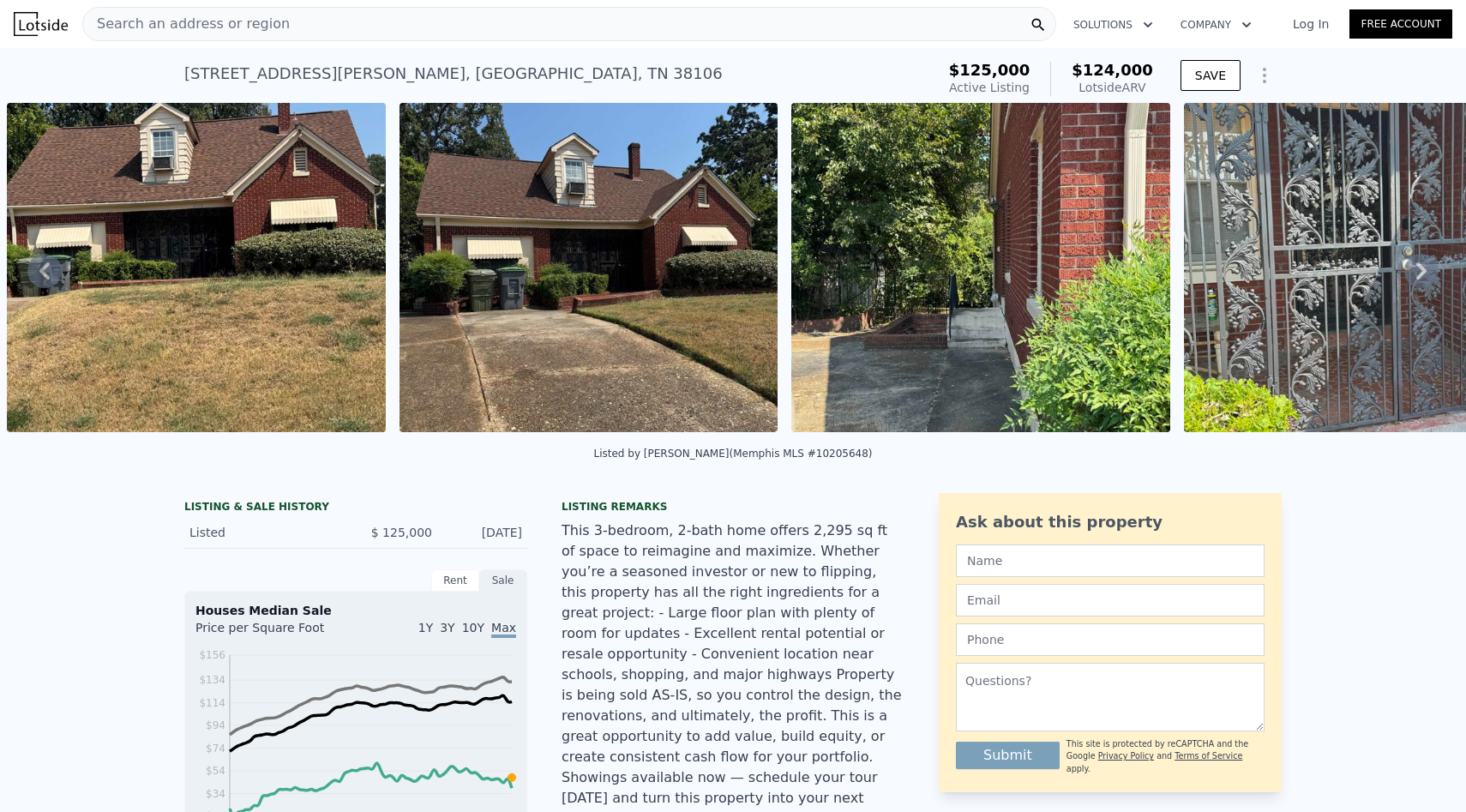
click at [300, 26] on div "Search an address or region" at bounding box center [569, 24] width 974 height 34
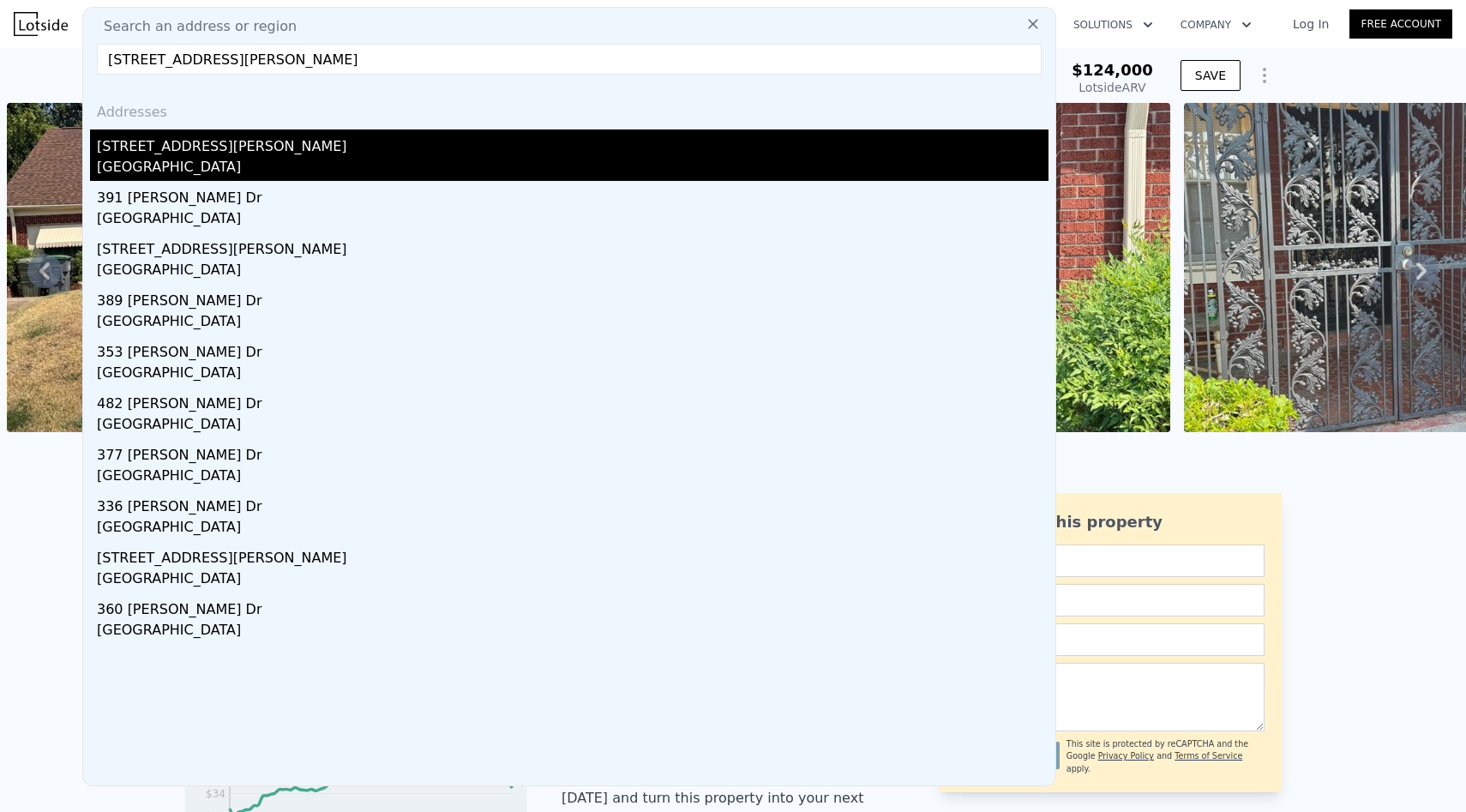
type input "[STREET_ADDRESS][PERSON_NAME]"
click at [327, 141] on div "[STREET_ADDRESS][PERSON_NAME]" at bounding box center [572, 143] width 952 height 27
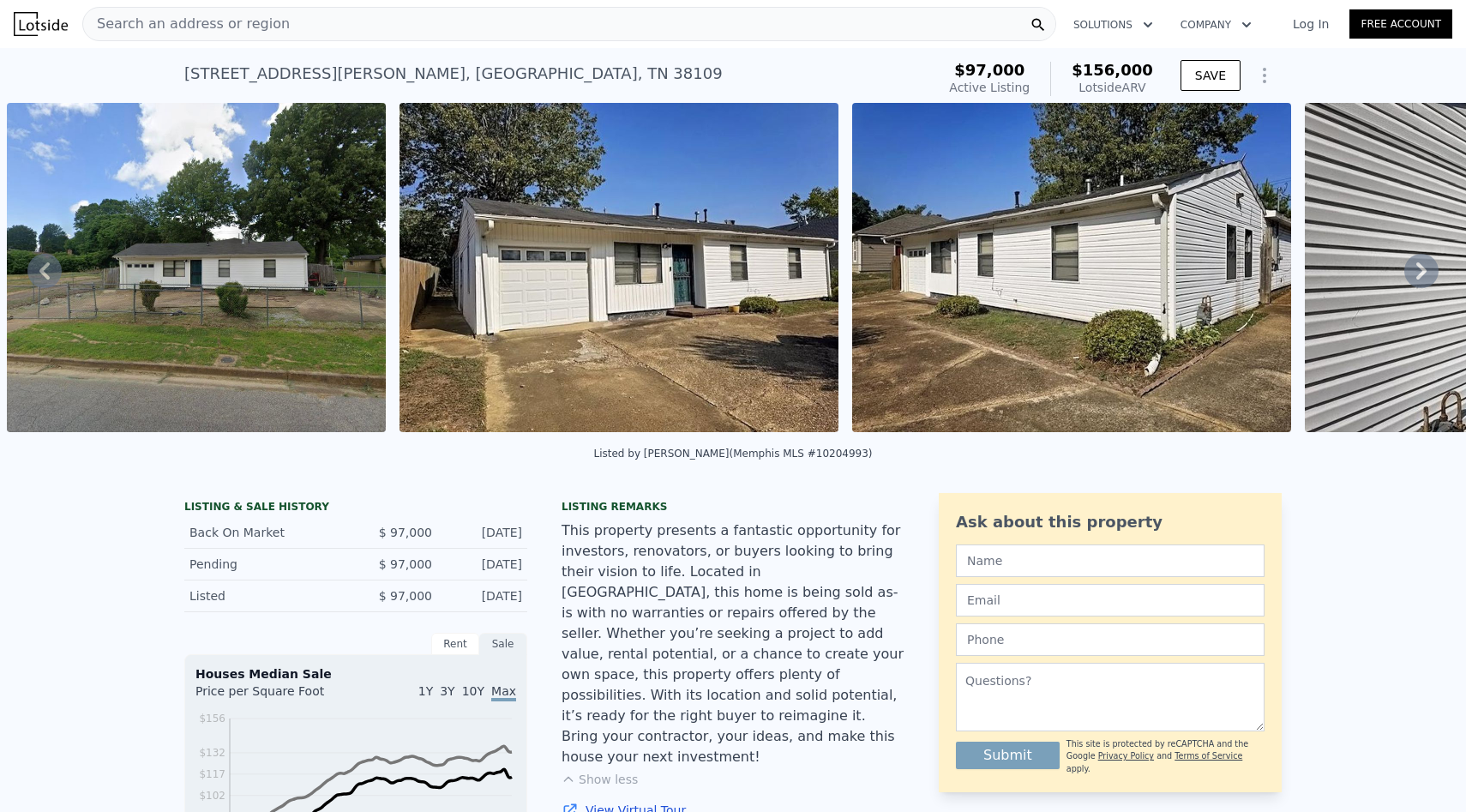
click at [273, 16] on div "Search an address or region" at bounding box center [569, 24] width 974 height 34
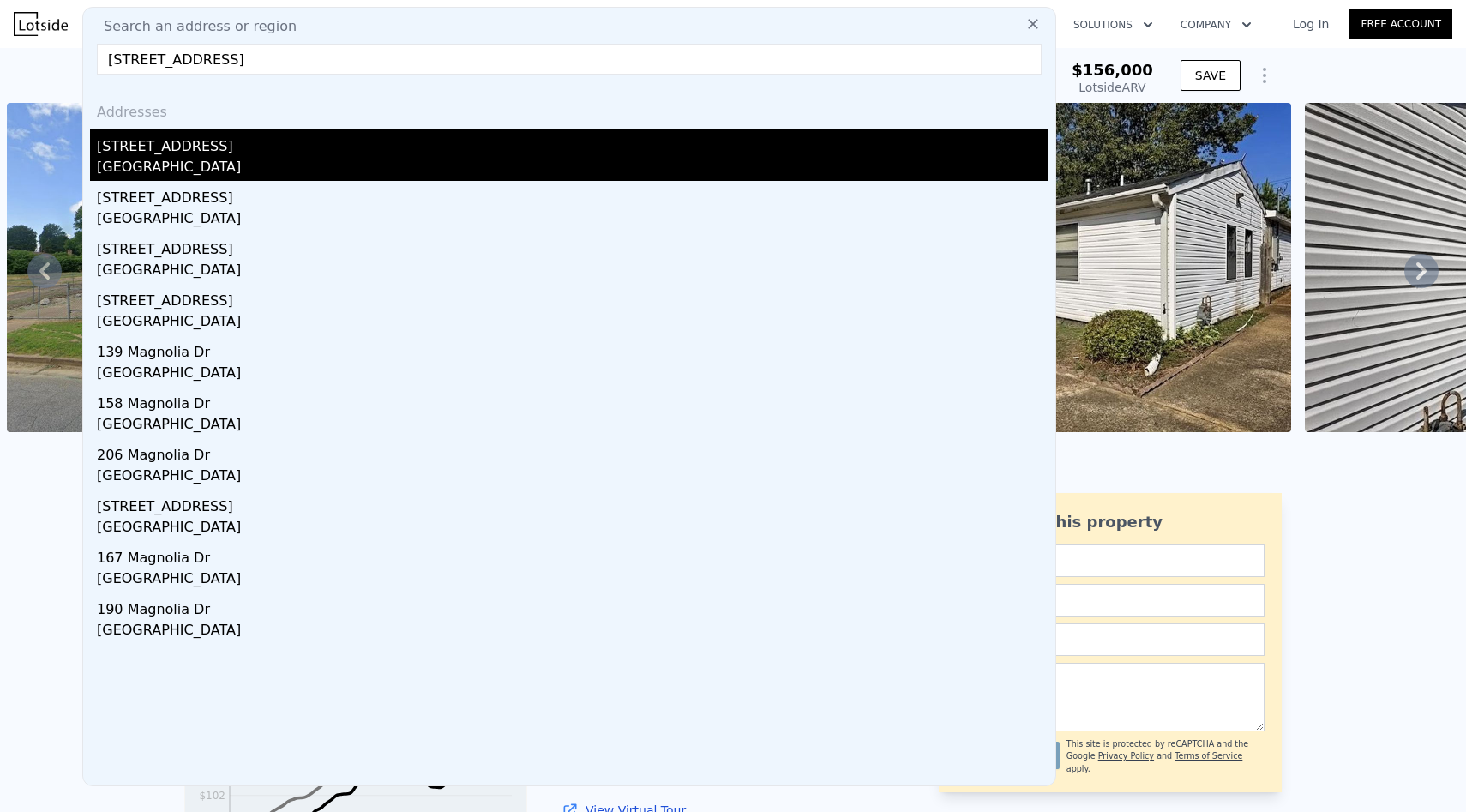
type input "[STREET_ADDRESS]"
click at [273, 130] on div "[STREET_ADDRESS]" at bounding box center [572, 143] width 952 height 27
type input "2"
type input "3.5"
type input "1578"
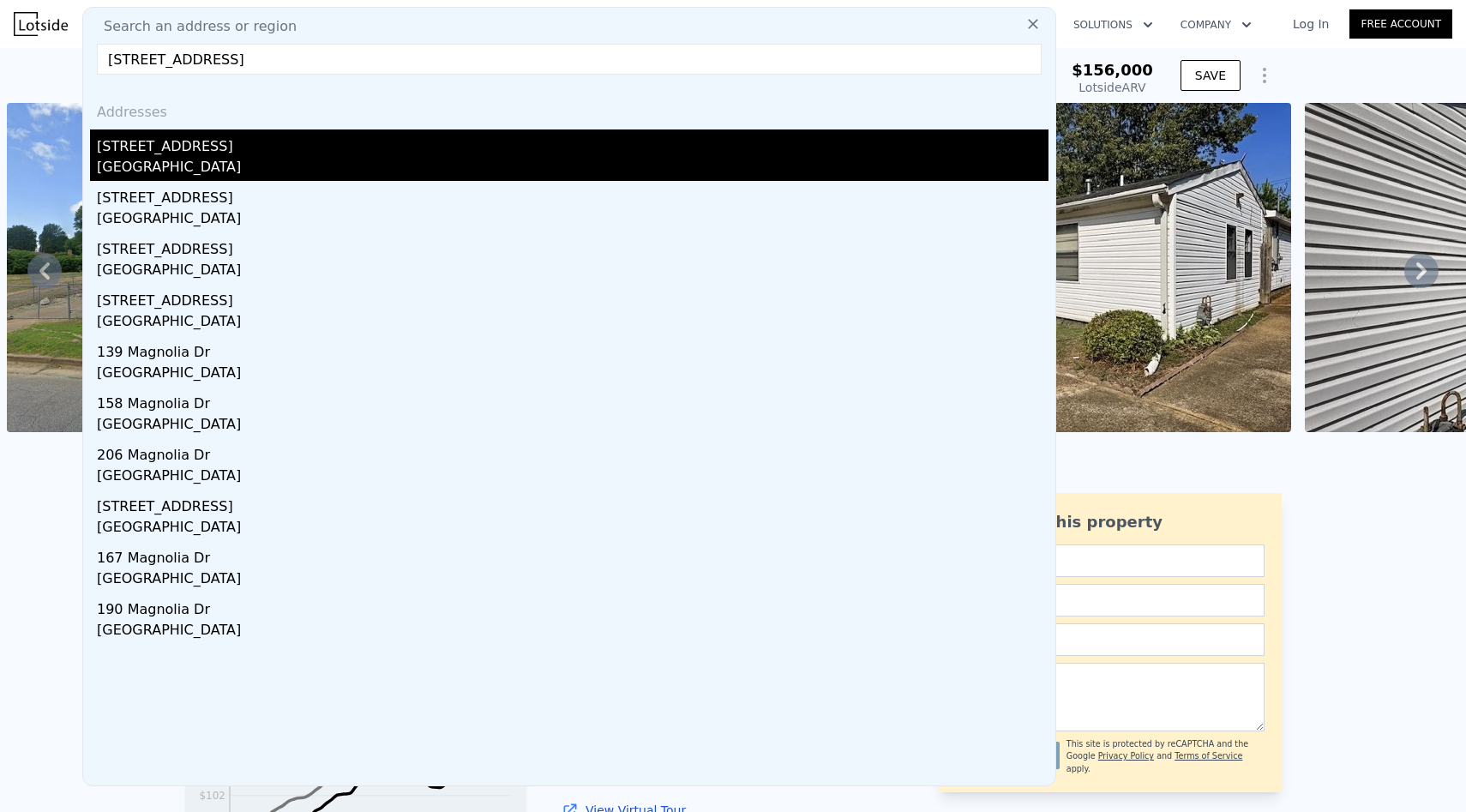
type input "2464"
type input "8712"
type input "16552.8"
type input "$ 384,000"
type input "5"
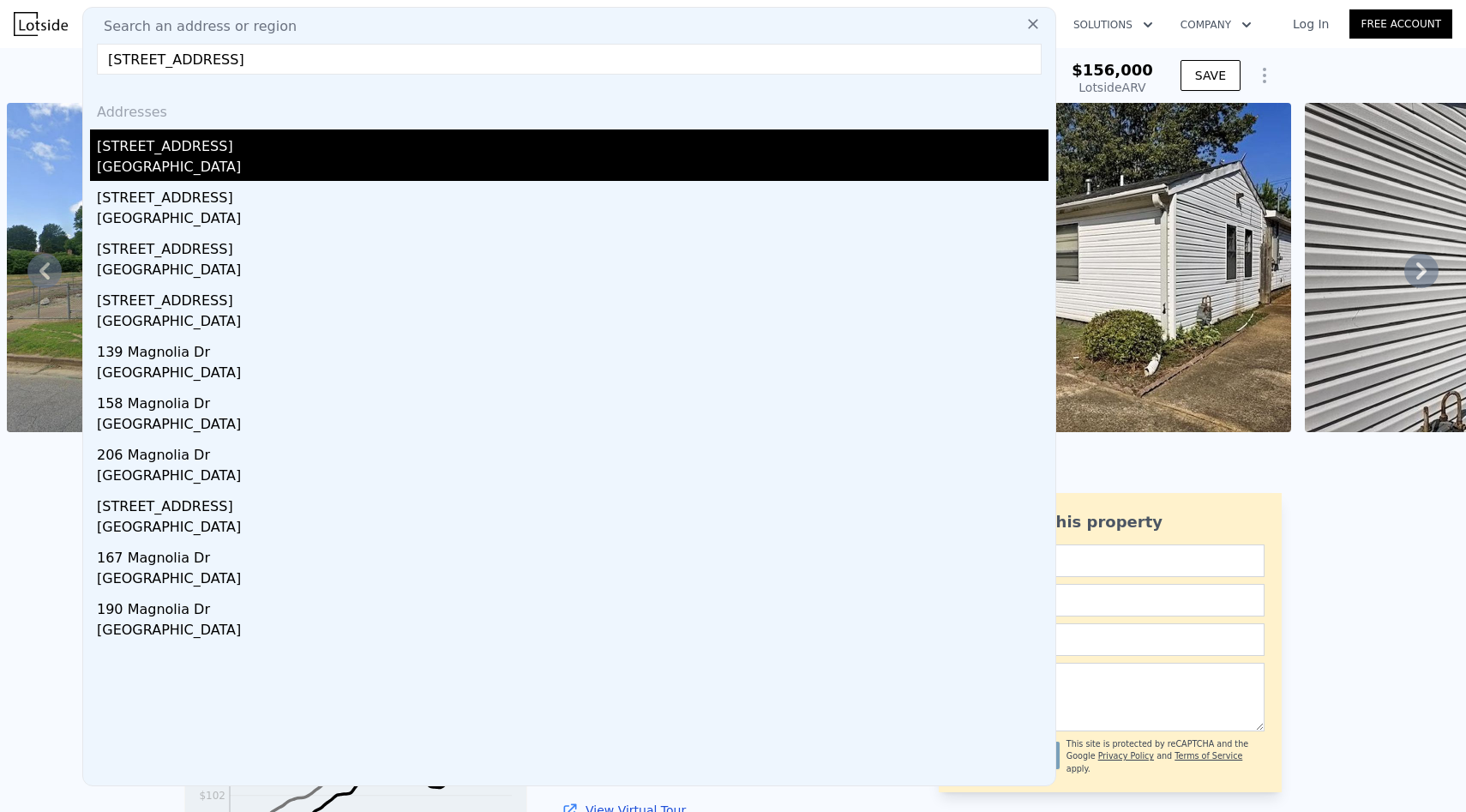
type input "$ 81,072"
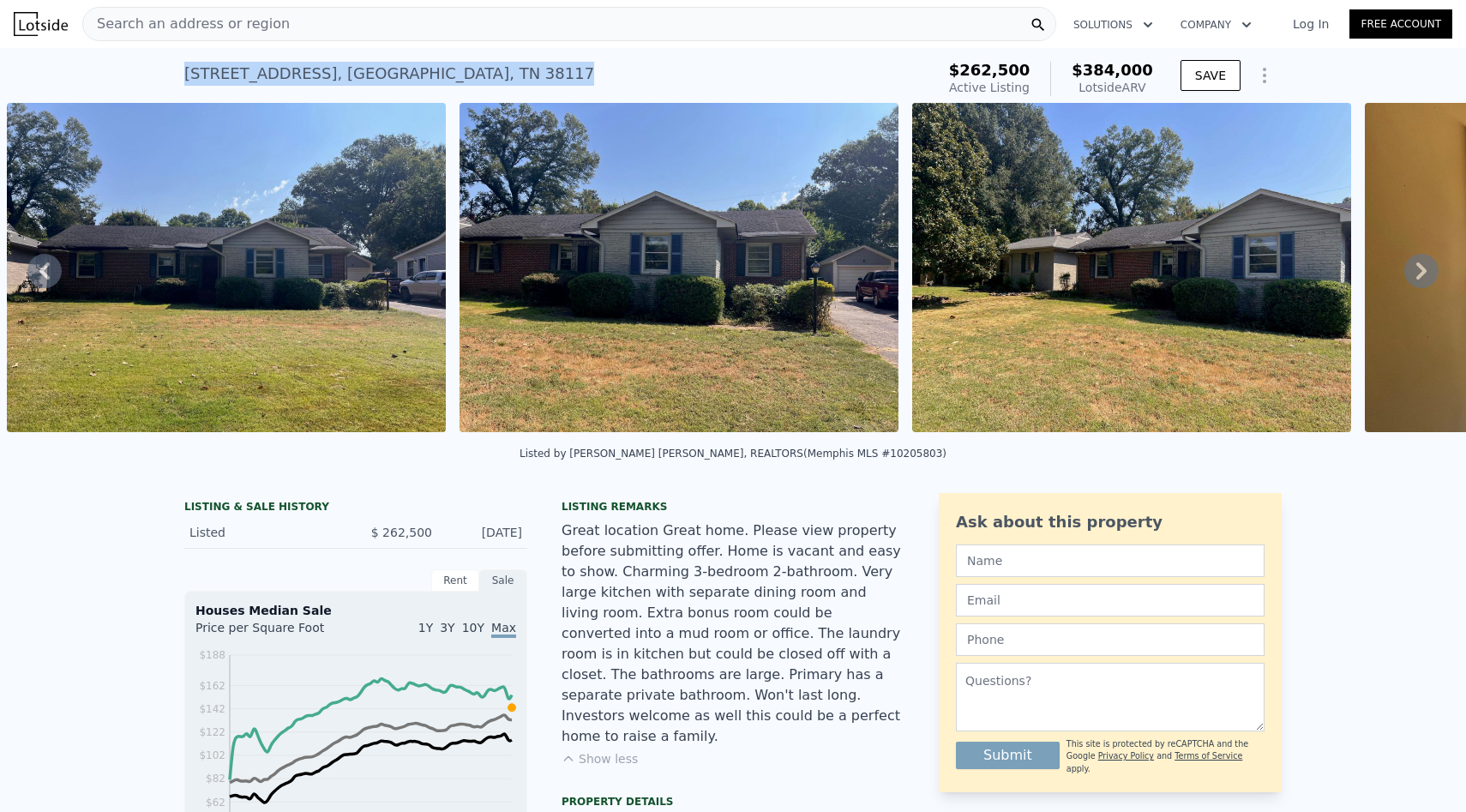
drag, startPoint x: 464, startPoint y: 77, endPoint x: 155, endPoint y: 71, distance: 309.1
click at [155, 71] on div "[STREET_ADDRESS] Active at $262,500 (~ARV $384k ) $262,500 Active Listing $384,…" at bounding box center [733, 75] width 1466 height 55
copy div "[STREET_ADDRESS]"
click at [322, 28] on div "Search an address or region" at bounding box center [569, 24] width 974 height 34
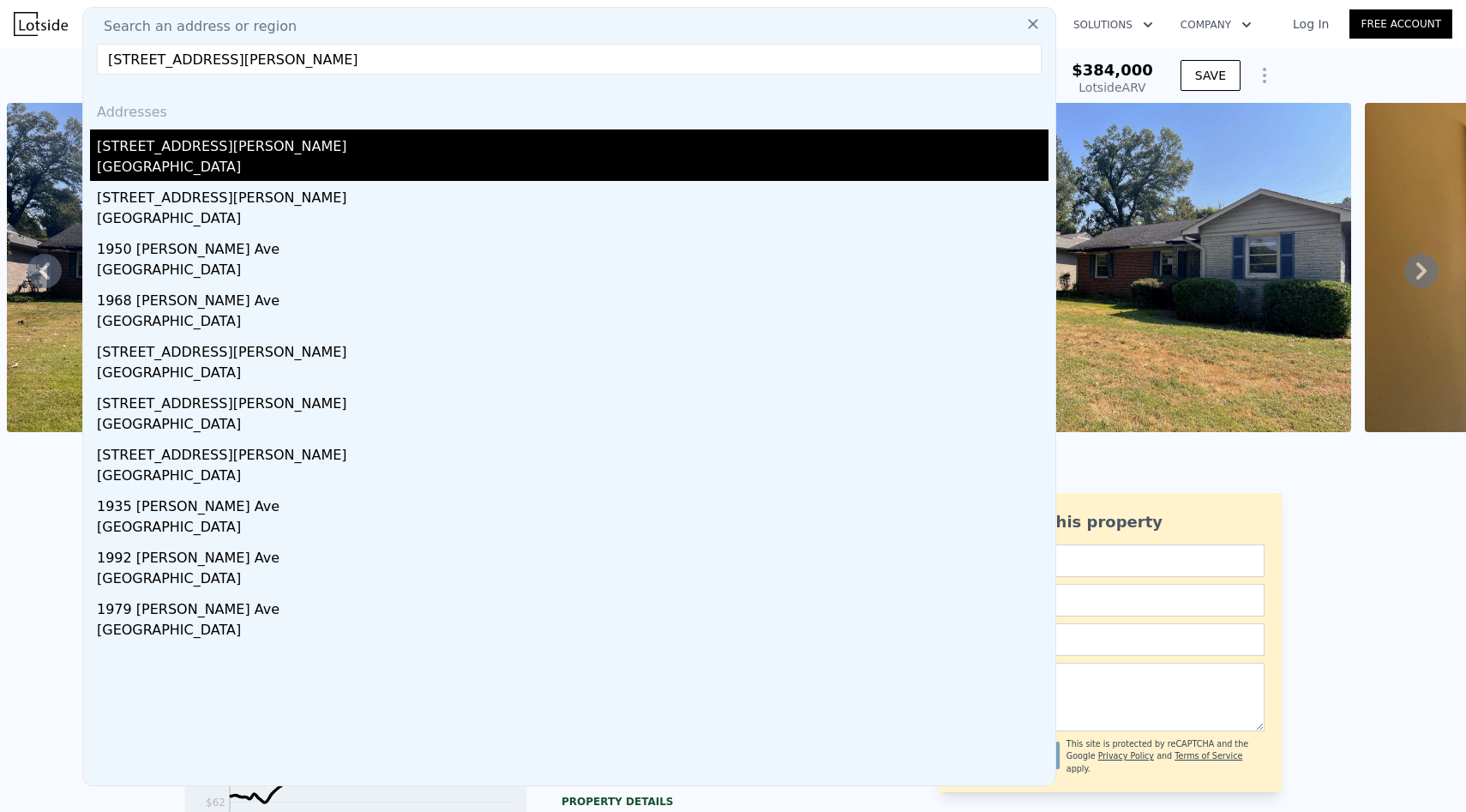
type input "[STREET_ADDRESS][PERSON_NAME]"
click at [306, 140] on div "[STREET_ADDRESS][PERSON_NAME]" at bounding box center [572, 143] width 952 height 27
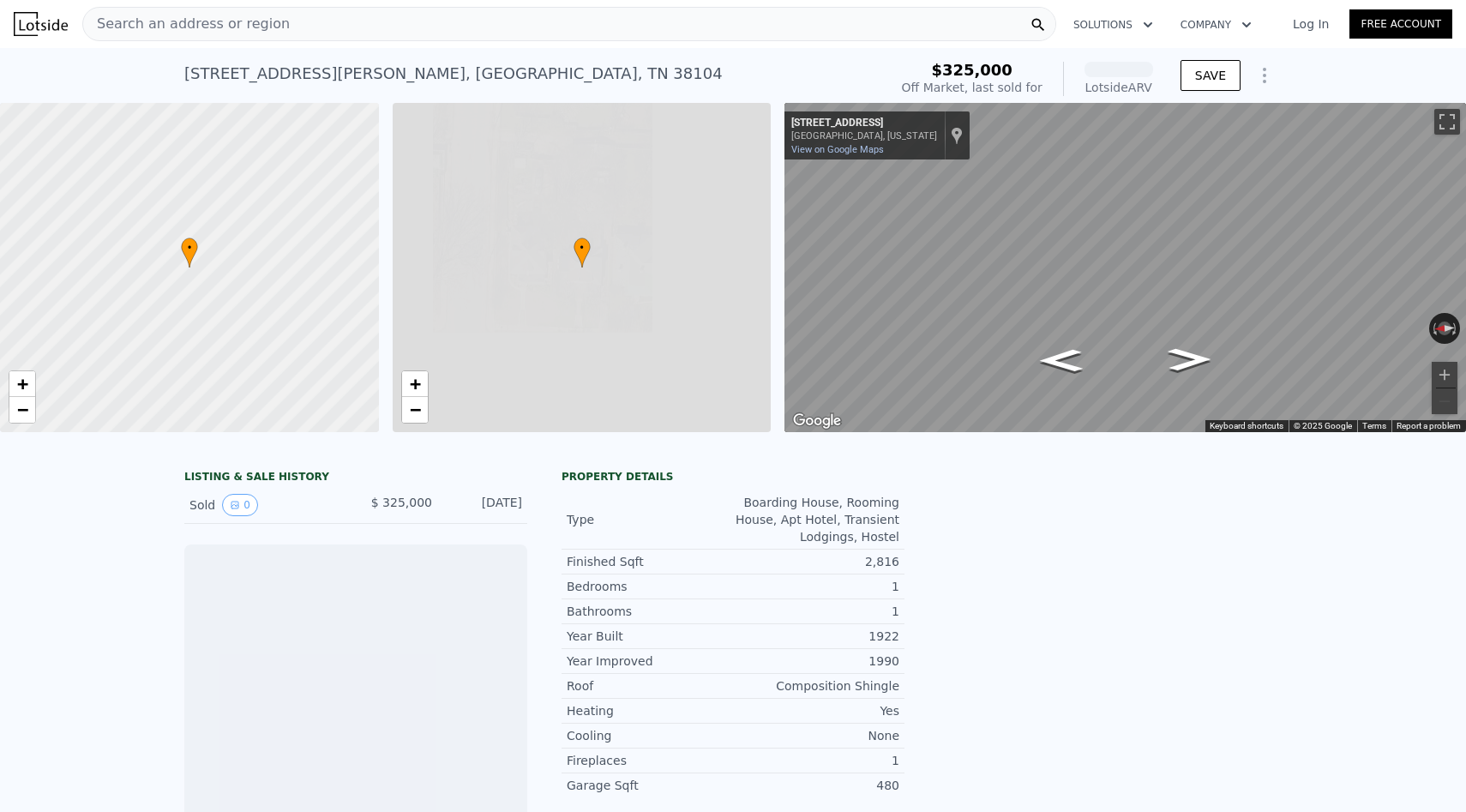
scroll to position [0, 7]
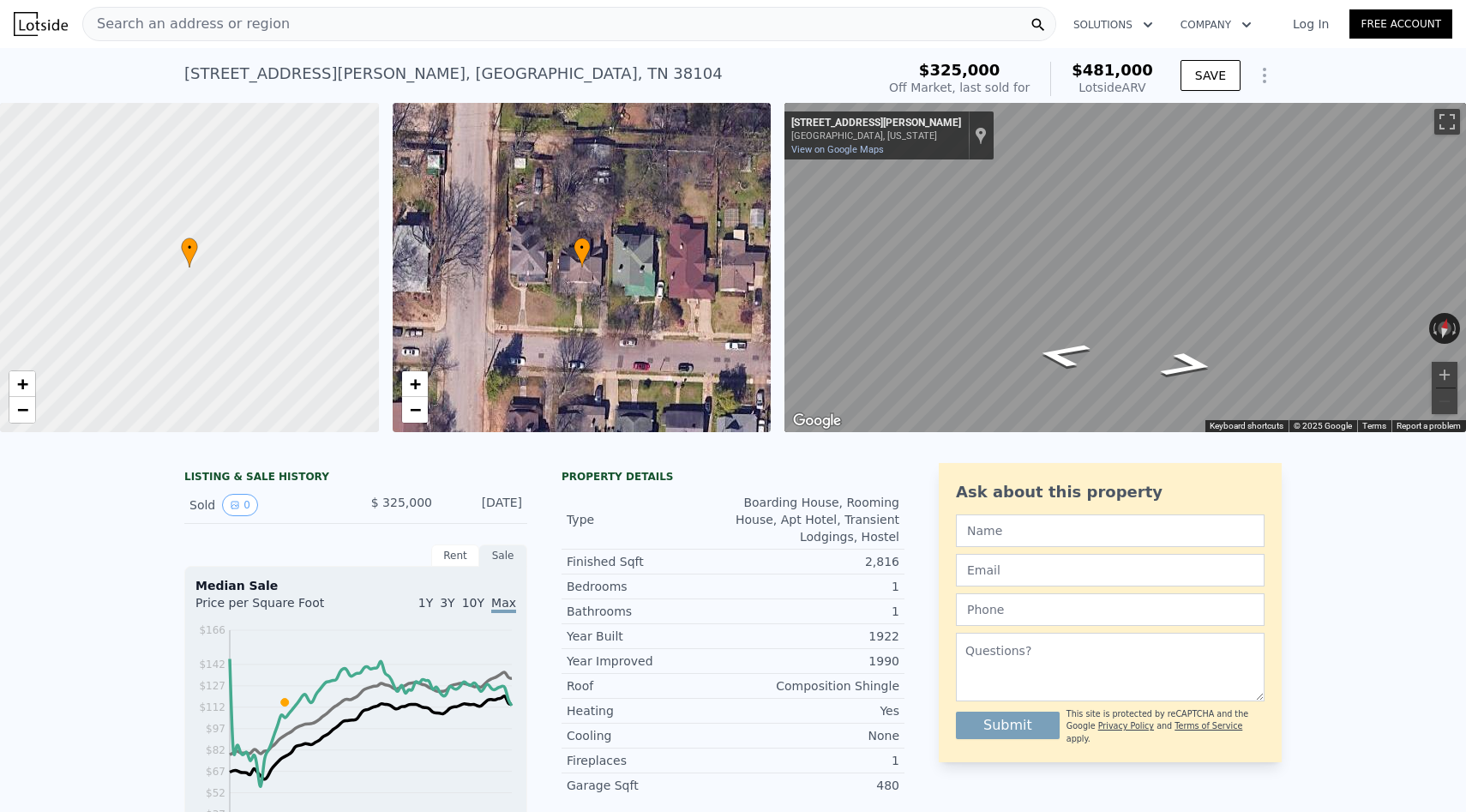
click at [314, 26] on div "Search an address or region" at bounding box center [569, 24] width 974 height 34
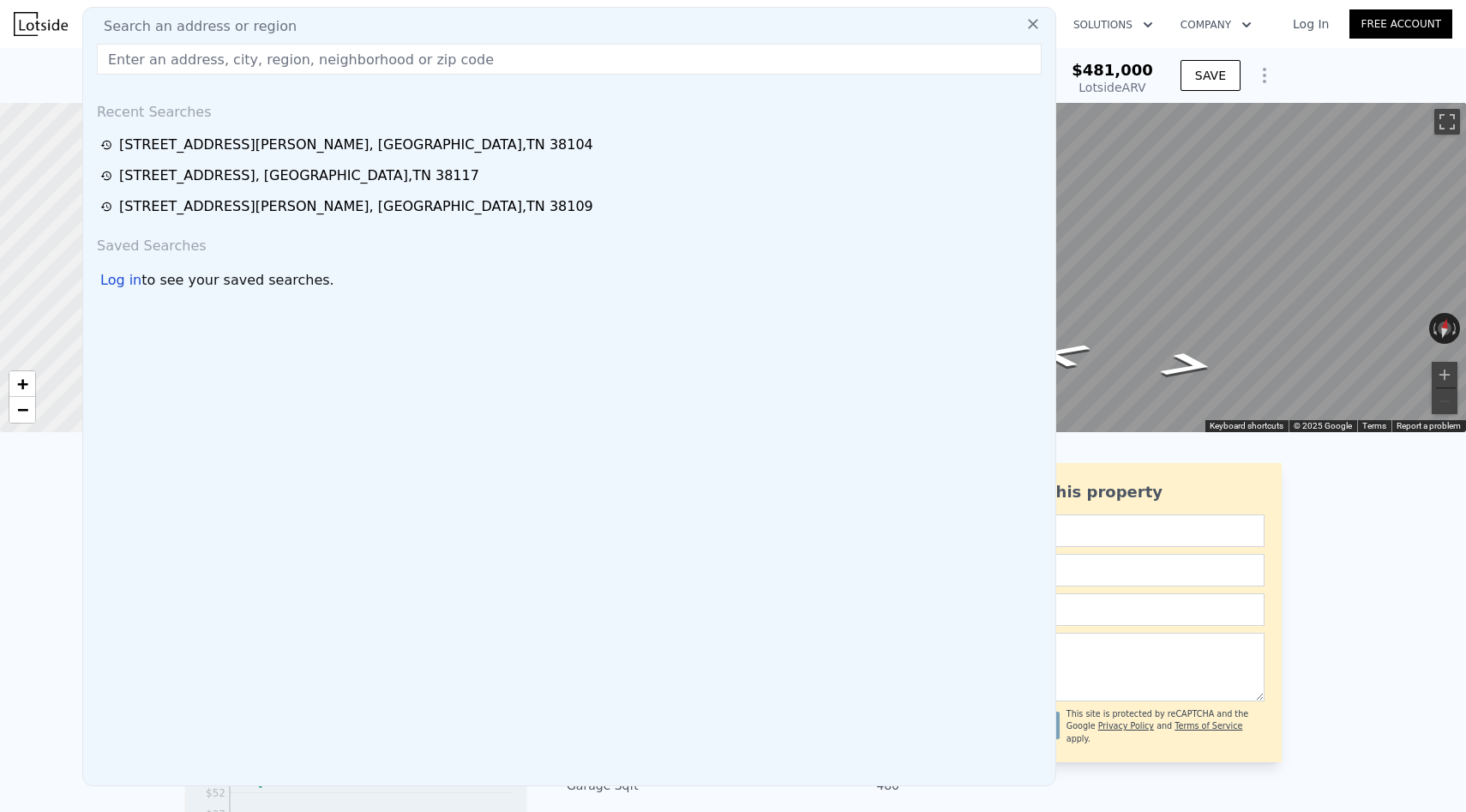
type input "$215,999 Est. $1,412/mo Get prequalified 3 bd • 2 ba • View sq ft [STREET_ADDRE…"
paste input "[STREET_ADDRESS]"
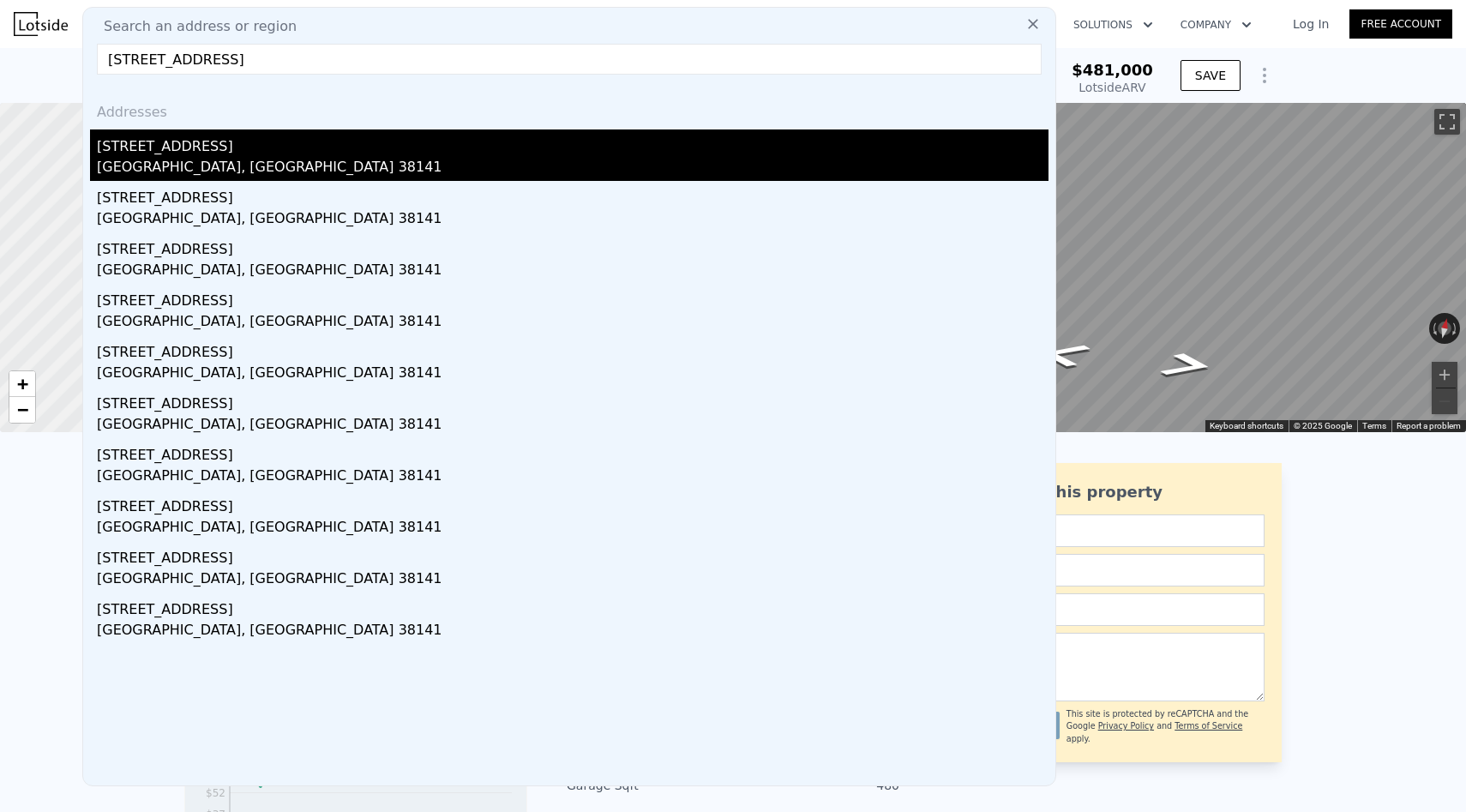
type input "[STREET_ADDRESS]"
click at [300, 156] on div "[STREET_ADDRESS]" at bounding box center [572, 143] width 952 height 27
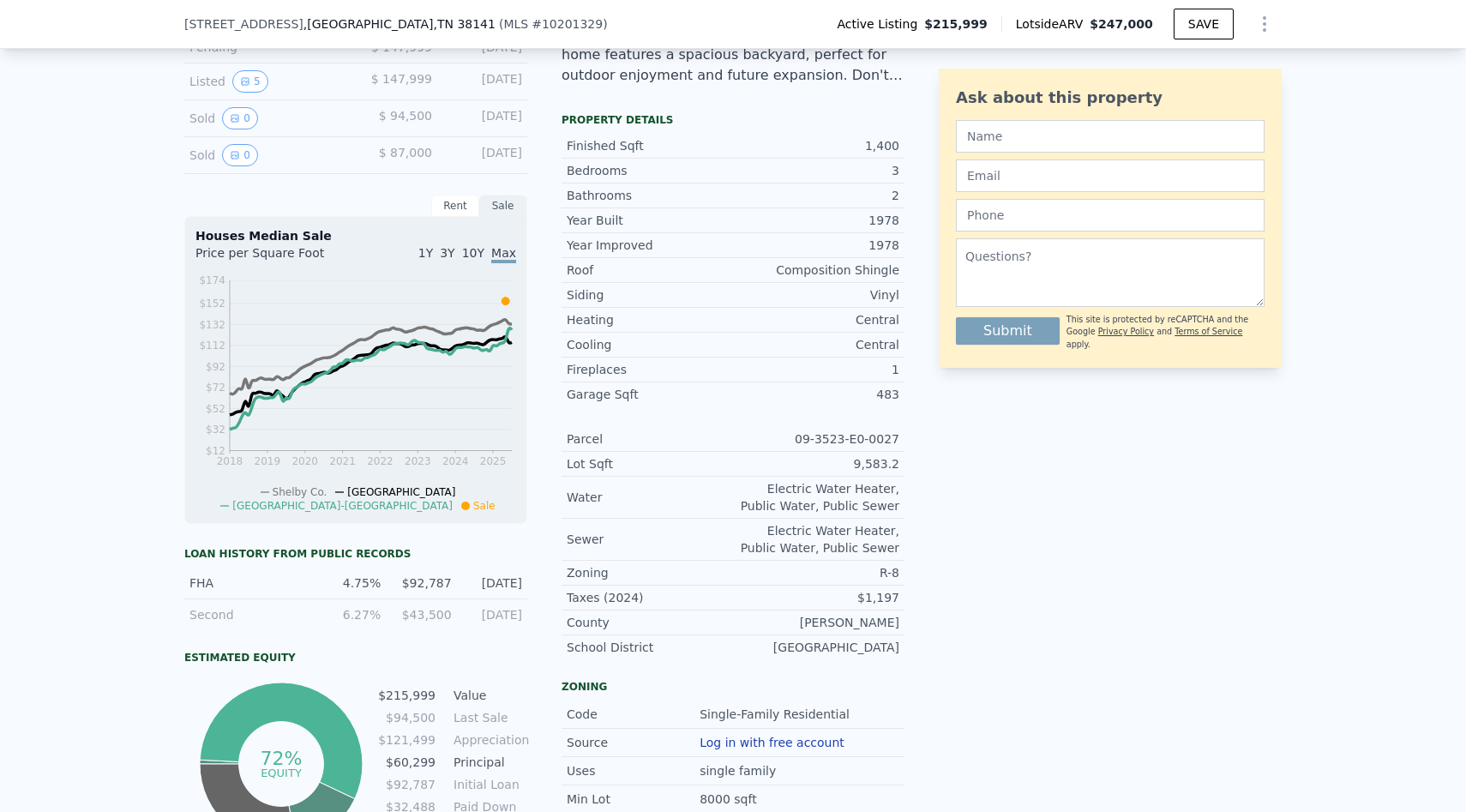
scroll to position [109, 0]
